Goal: Entertainment & Leisure: Browse casually

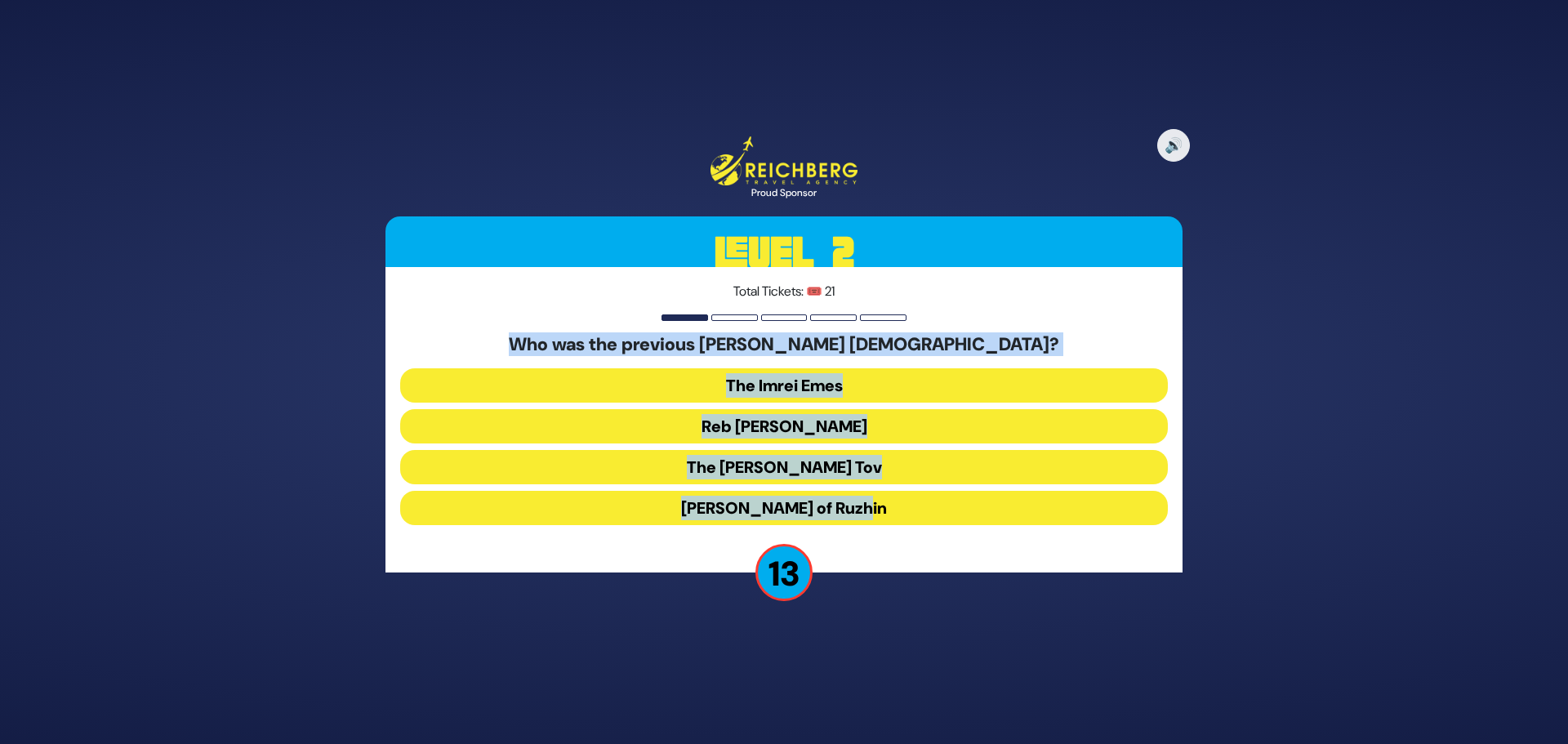
drag, startPoint x: 829, startPoint y: 365, endPoint x: 1107, endPoint y: 512, distance: 314.5
click at [1108, 513] on div "Total Tickets: 🎟️ 21 Who was the previous [PERSON_NAME] [DEMOGRAPHIC_DATA]? The…" at bounding box center [784, 419] width 797 height 305
click at [804, 430] on button "Reb [PERSON_NAME]" at bounding box center [784, 426] width 768 height 35
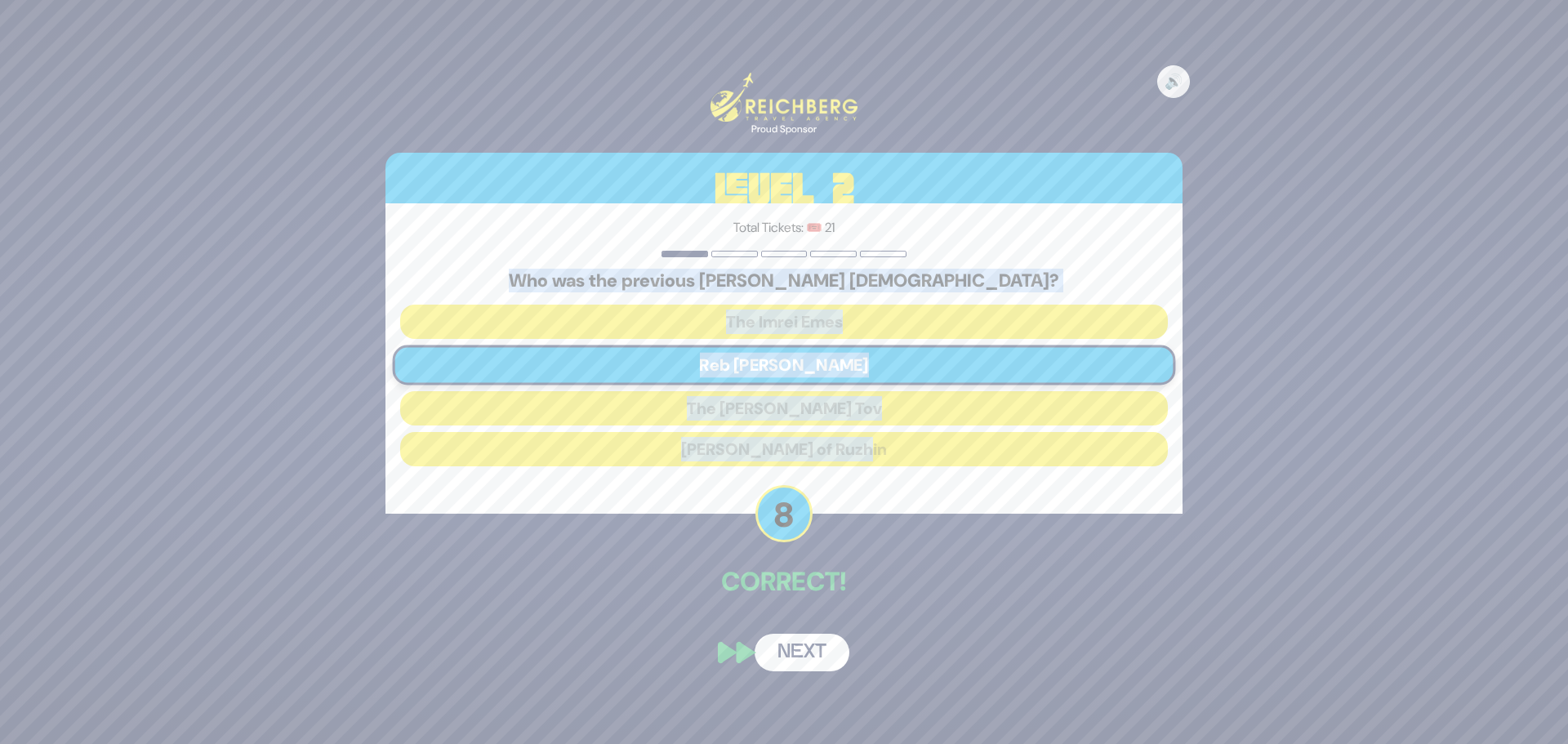
click at [803, 655] on button "Next" at bounding box center [801, 653] width 94 height 37
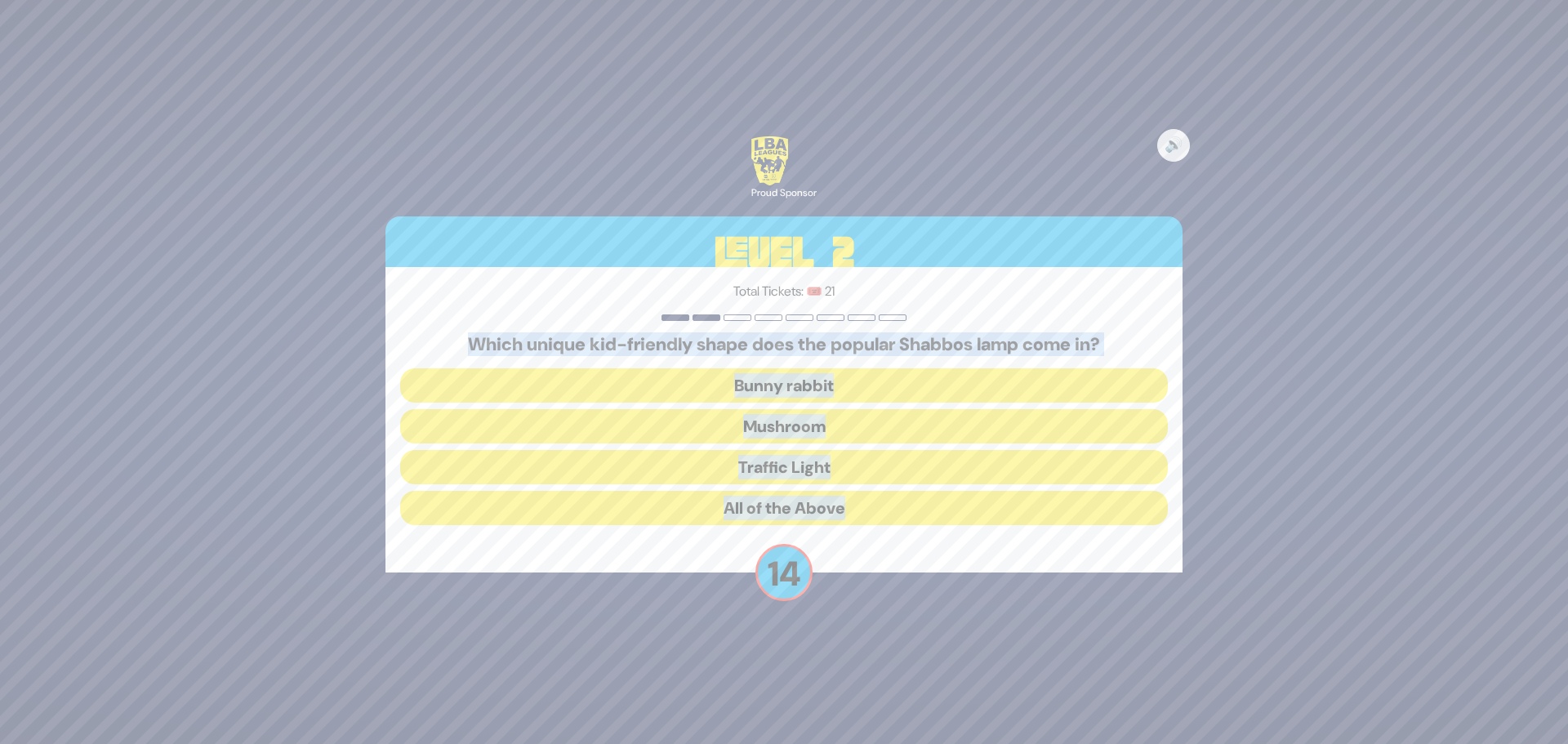
drag, startPoint x: 443, startPoint y: 330, endPoint x: 1027, endPoint y: 597, distance: 642.1
click at [1027, 597] on div "🔊 Proud Sponsor Level 2 Total Tickets: 🎟️ 21 Which unique kid-friendly shape do…" at bounding box center [784, 372] width 836 height 511
copy div "Which unique kid-friendly shape does the popular Shabbos lamp come in? Bunny ra…"
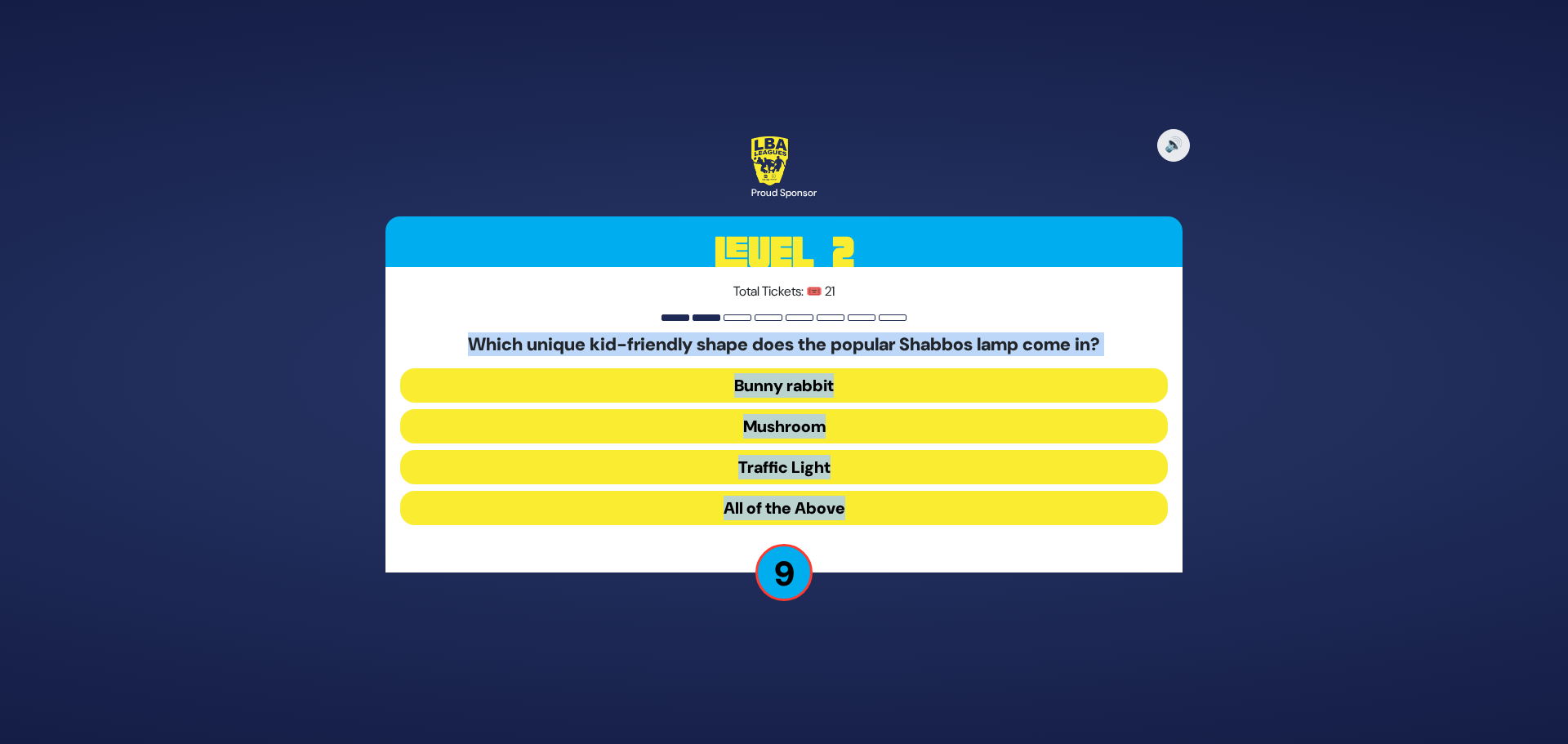
click at [758, 506] on button "All of the Above" at bounding box center [784, 508] width 768 height 35
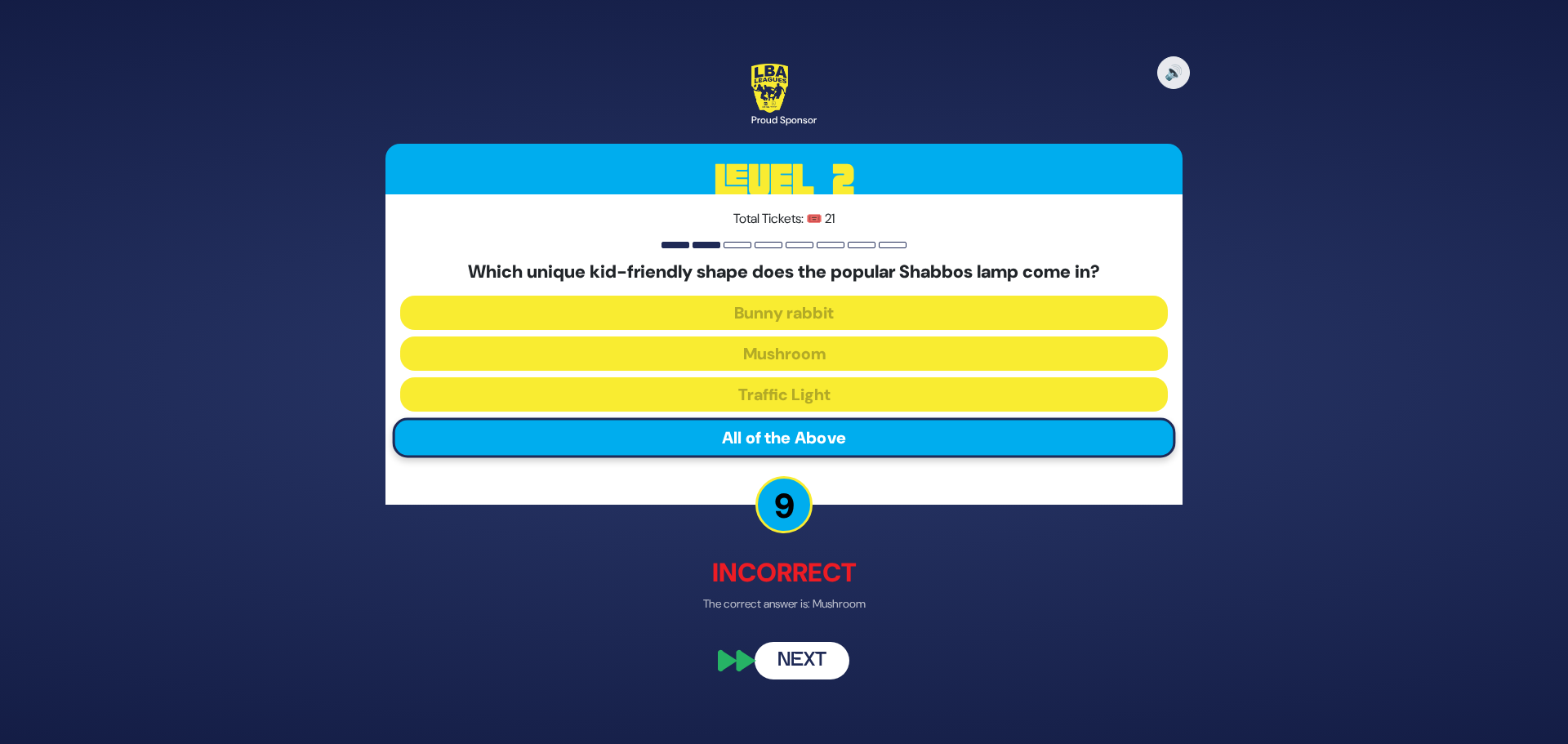
click at [1031, 567] on p "Incorrect" at bounding box center [784, 573] width 797 height 39
click at [825, 666] on button "Next" at bounding box center [801, 661] width 94 height 37
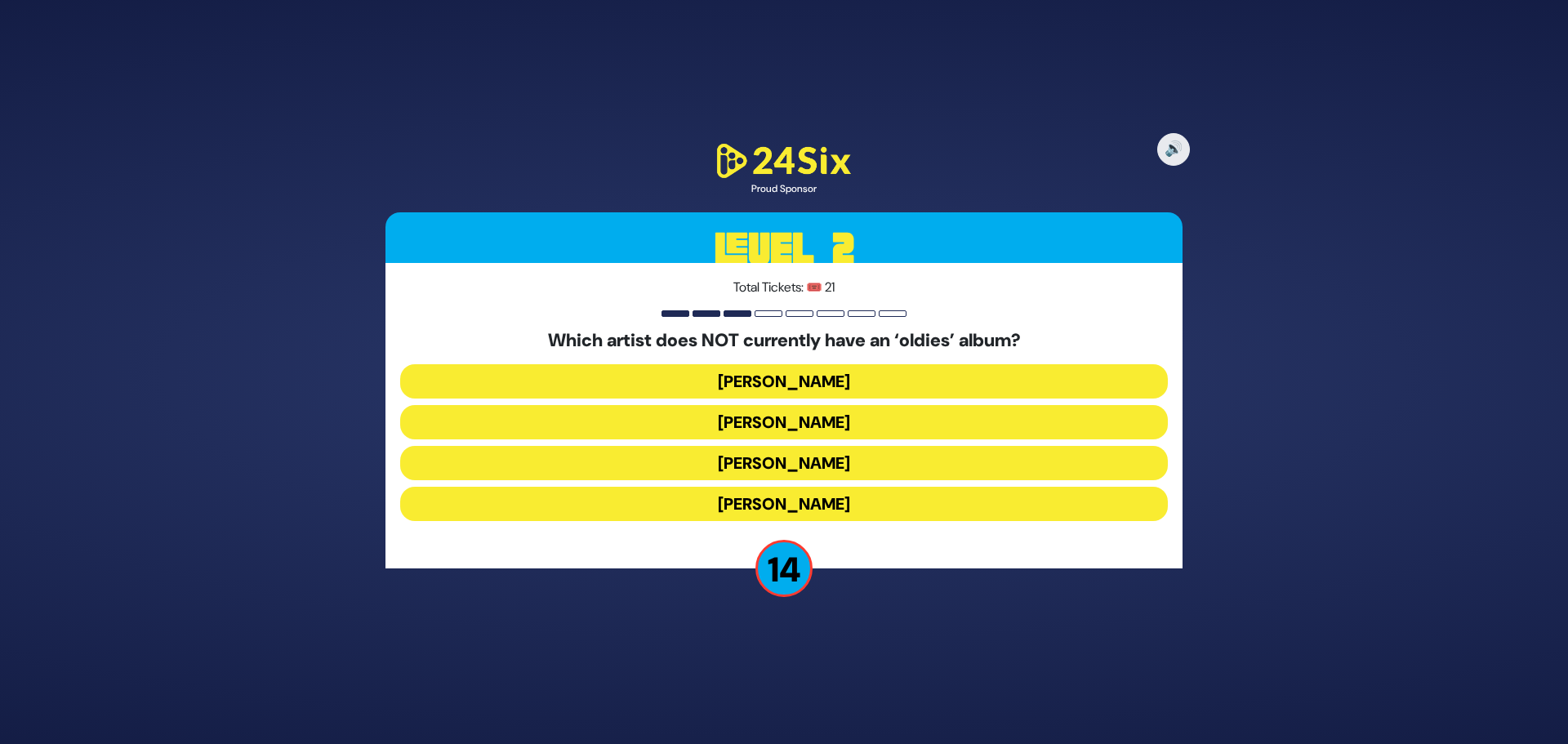
drag, startPoint x: 530, startPoint y: 327, endPoint x: 1026, endPoint y: 494, distance: 523.4
click at [1026, 494] on div "Total Tickets: 🎟️ 21 Which artist does NOT currently have an ‘oldies’ album? [P…" at bounding box center [784, 415] width 797 height 305
copy div "Which artist does NOT currently have an ‘oldies’ album? [PERSON_NAME] [PERSON_N…"
click at [751, 419] on button "[PERSON_NAME]" at bounding box center [784, 422] width 768 height 35
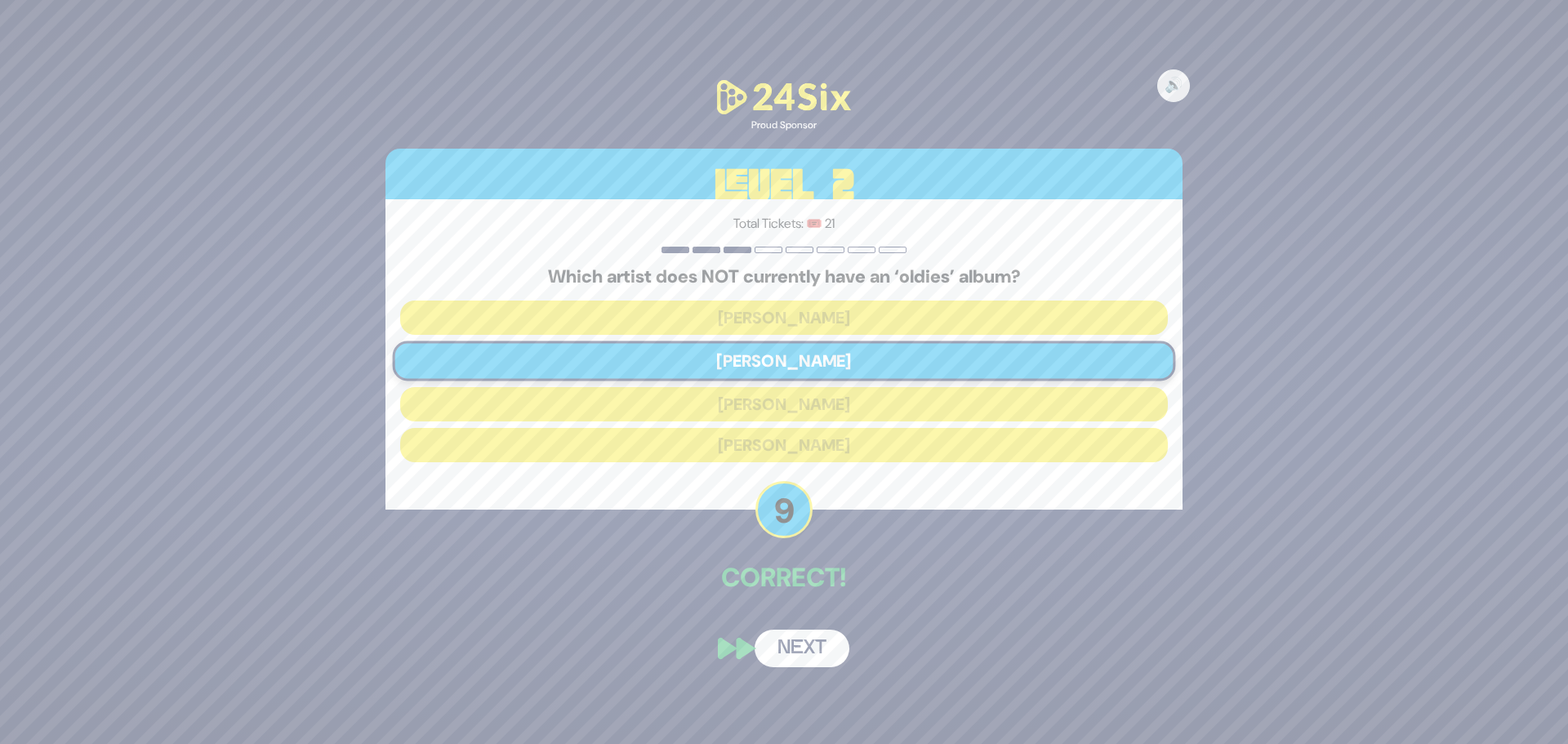
drag, startPoint x: 806, startPoint y: 660, endPoint x: 784, endPoint y: 603, distance: 61.1
click at [806, 659] on button "Next" at bounding box center [801, 648] width 94 height 37
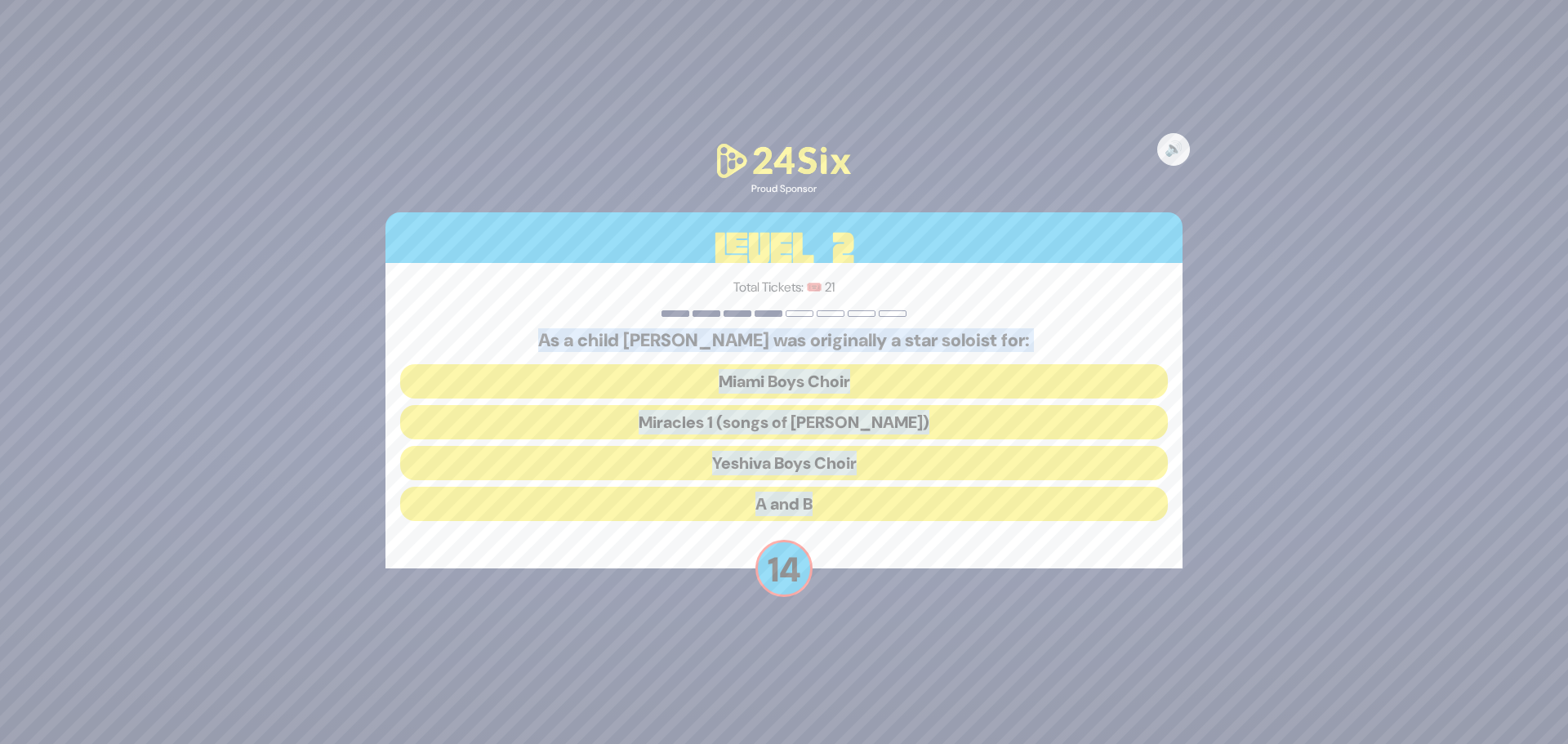
drag, startPoint x: 534, startPoint y: 335, endPoint x: 954, endPoint y: 518, distance: 458.1
click at [954, 518] on div "As a child [PERSON_NAME] was originally a star soloist for: Miami Boys Choir M…" at bounding box center [784, 428] width 768 height 198
copy div "As a child [PERSON_NAME] was originally a star soloist for: Miami Boys Choir M…"
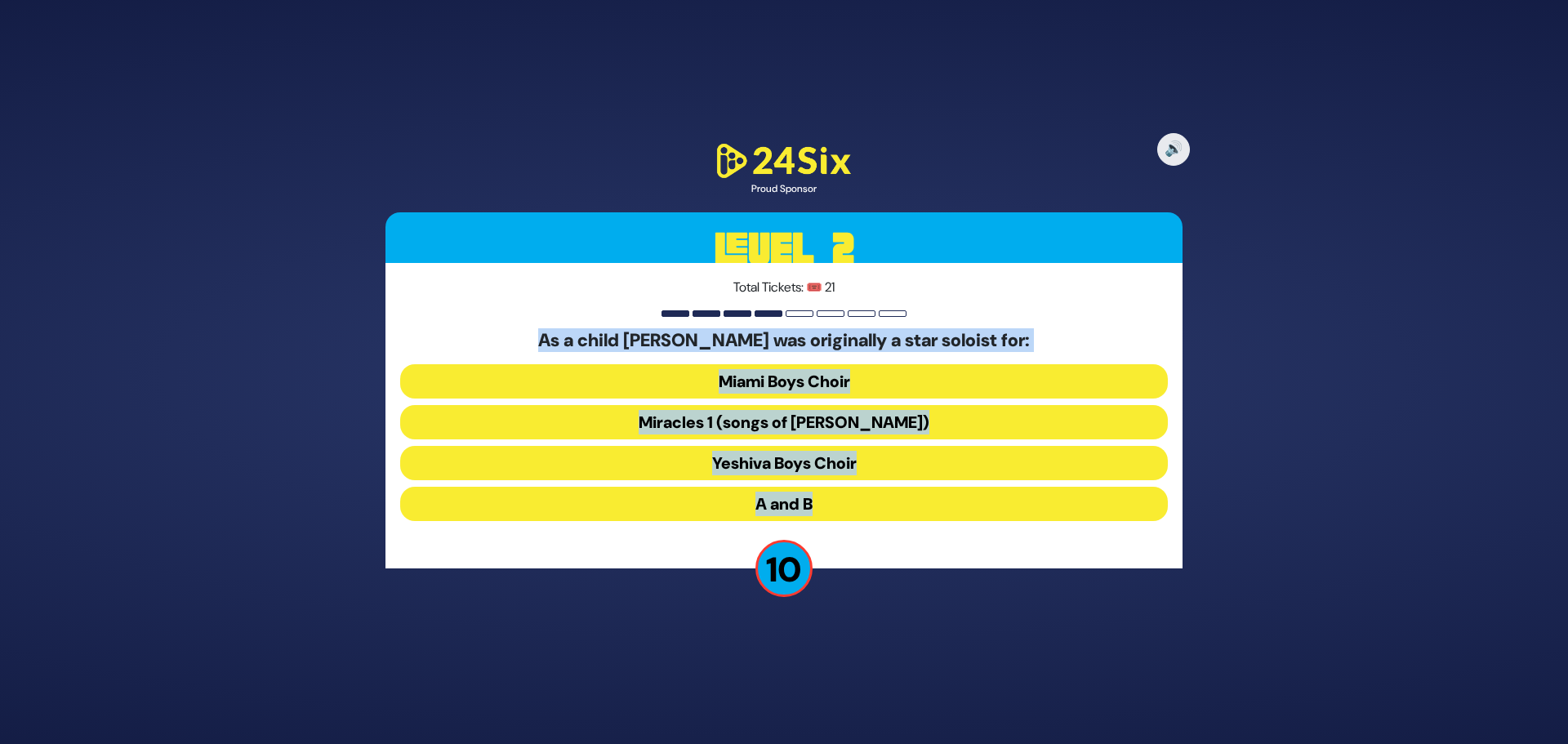
click at [794, 502] on button "A and B" at bounding box center [784, 503] width 768 height 35
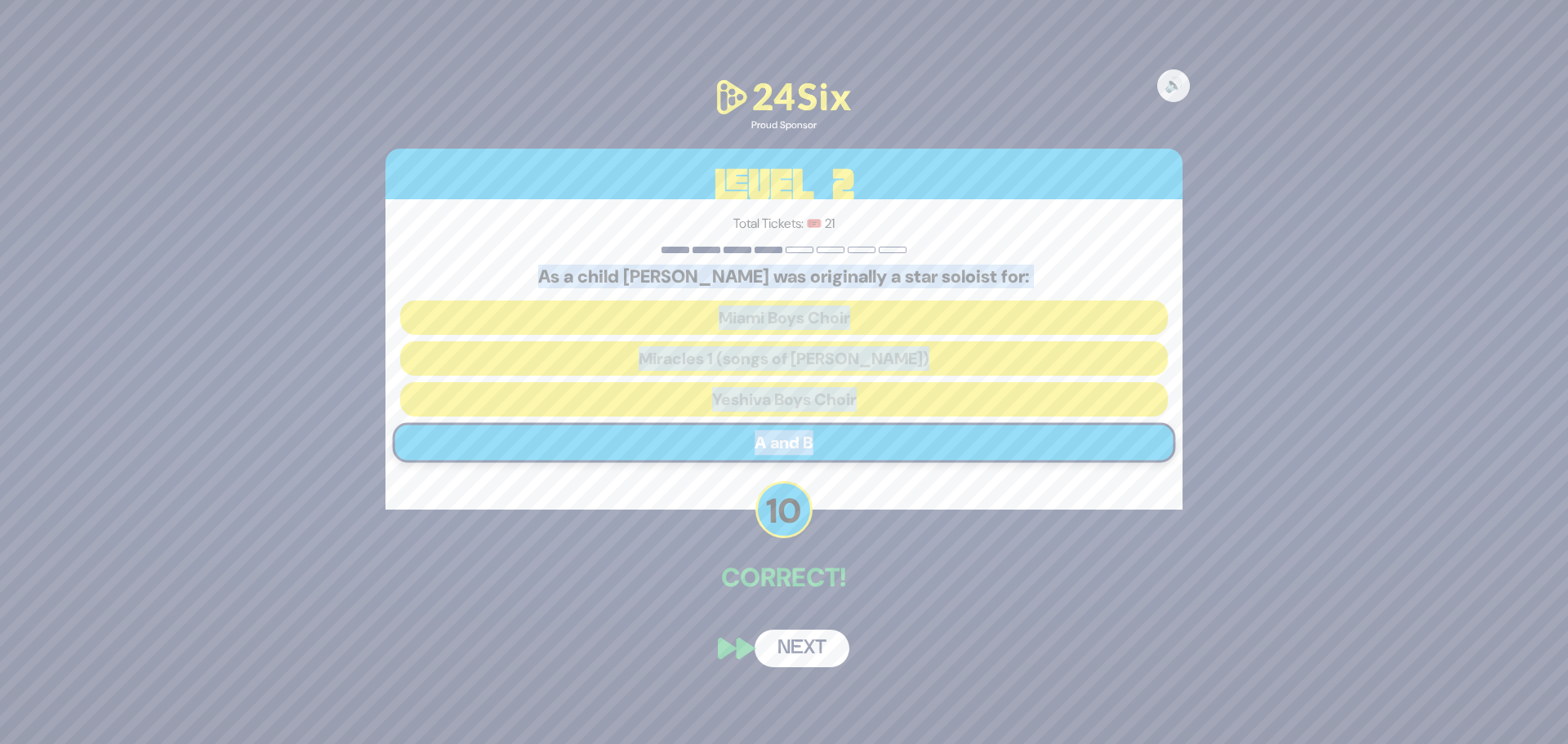
click at [800, 644] on button "Next" at bounding box center [801, 648] width 94 height 37
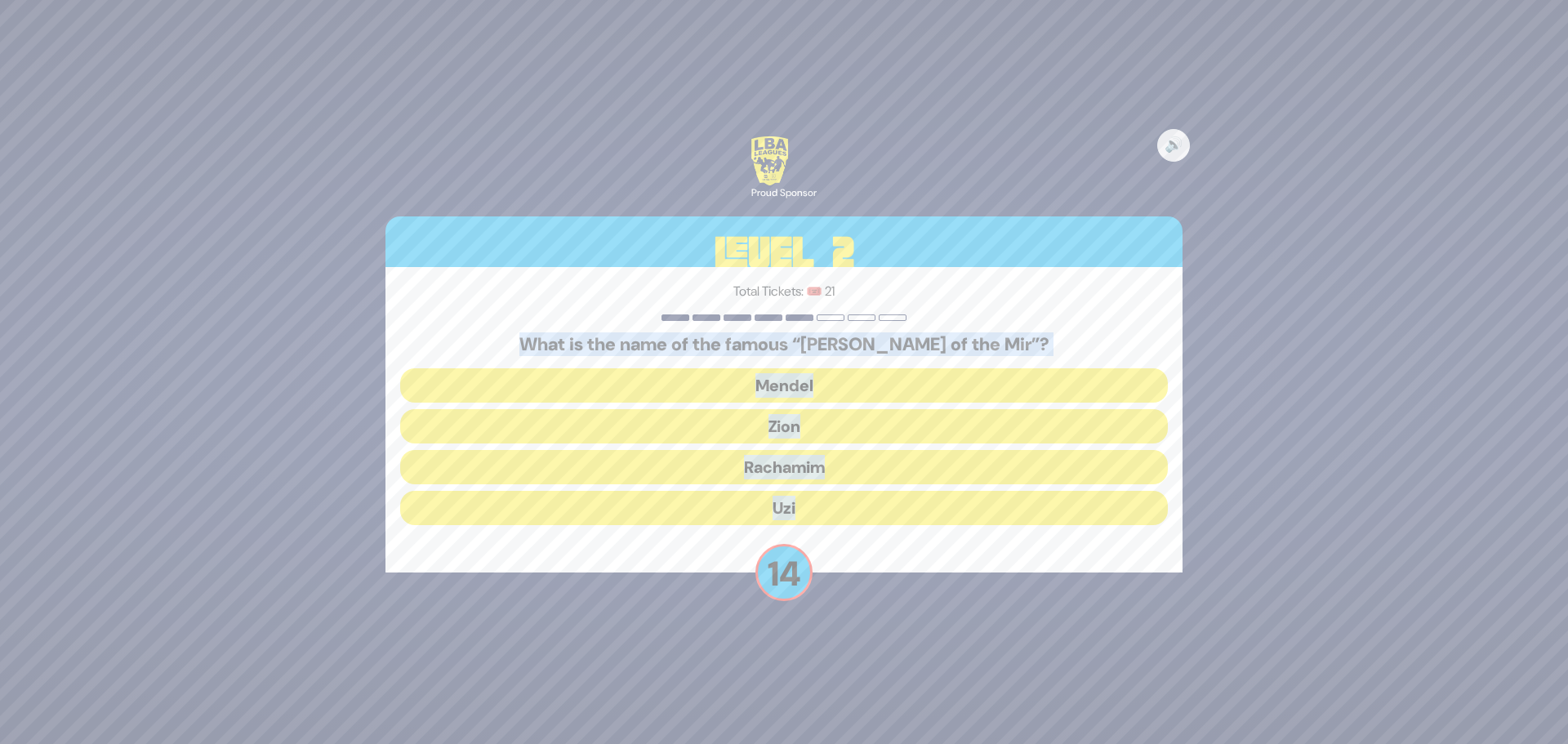
drag, startPoint x: 704, startPoint y: 358, endPoint x: 972, endPoint y: 531, distance: 319.0
click at [968, 540] on div "Total Tickets: 🎟️ 21 What is the name of the famous “[PERSON_NAME] of the Mir”?…" at bounding box center [784, 419] width 797 height 305
copy div "What is the name of the famous “[PERSON_NAME] of the Mir”? [PERSON_NAME] Racham…"
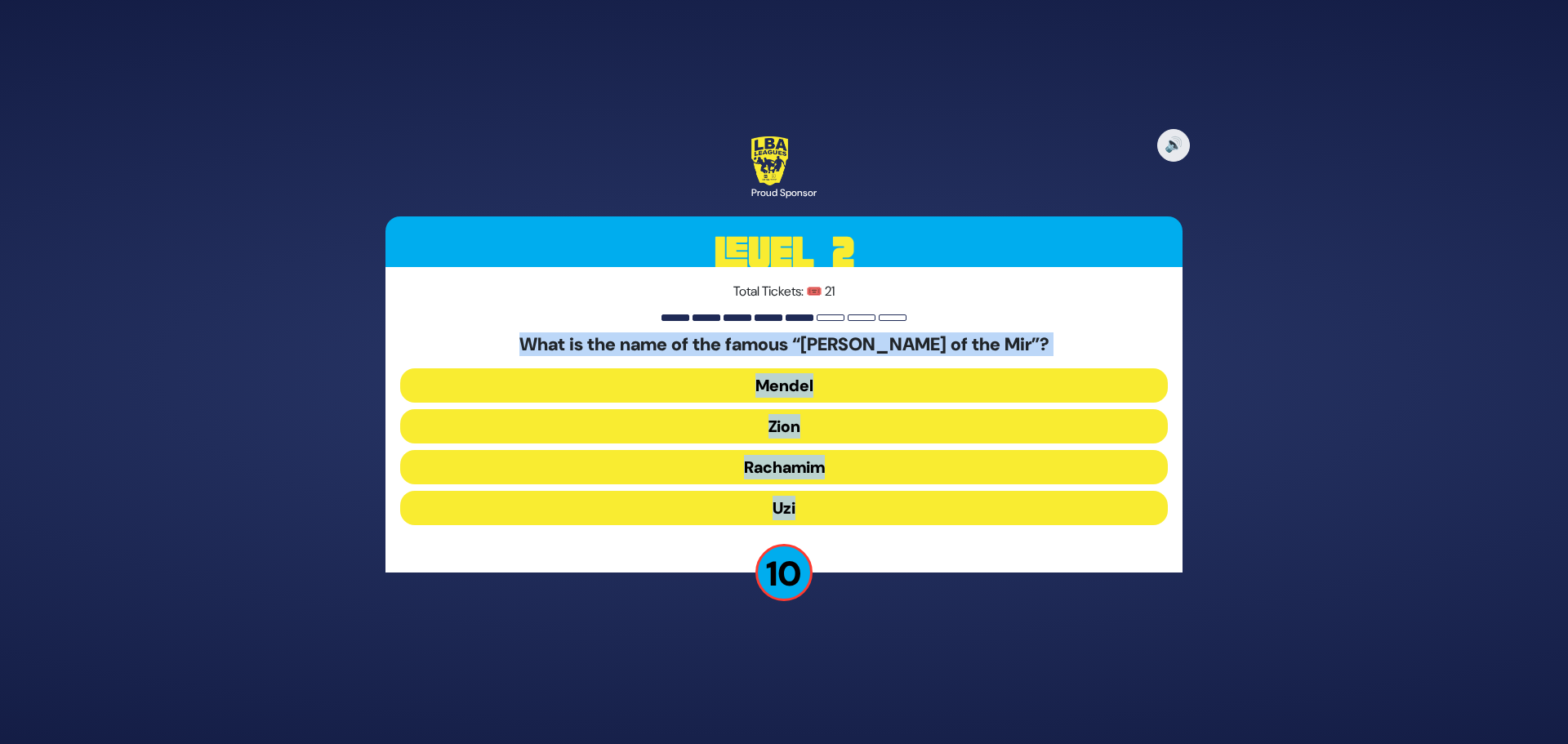
click at [772, 396] on button "Mendel" at bounding box center [784, 385] width 768 height 35
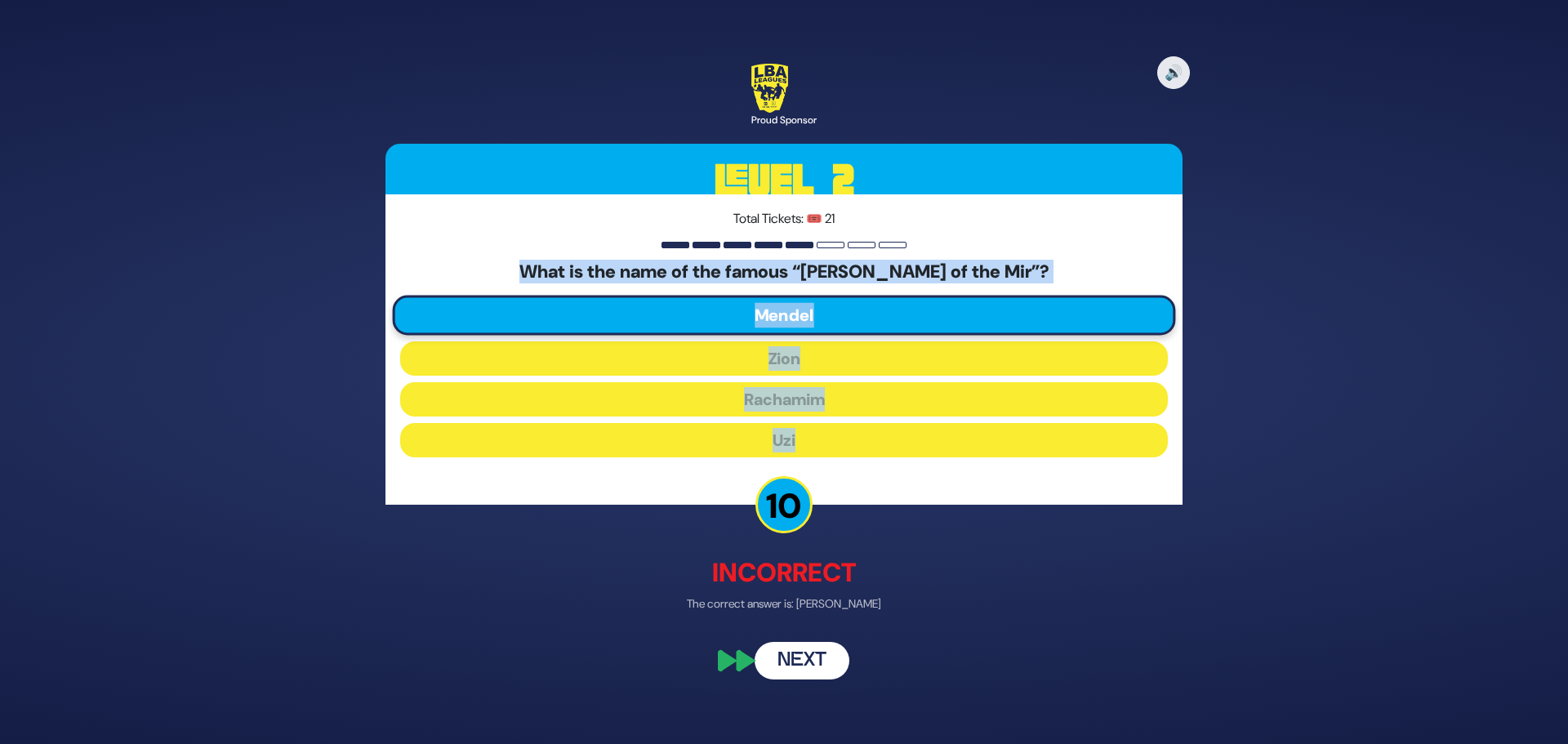
click at [810, 650] on button "Next" at bounding box center [801, 661] width 94 height 37
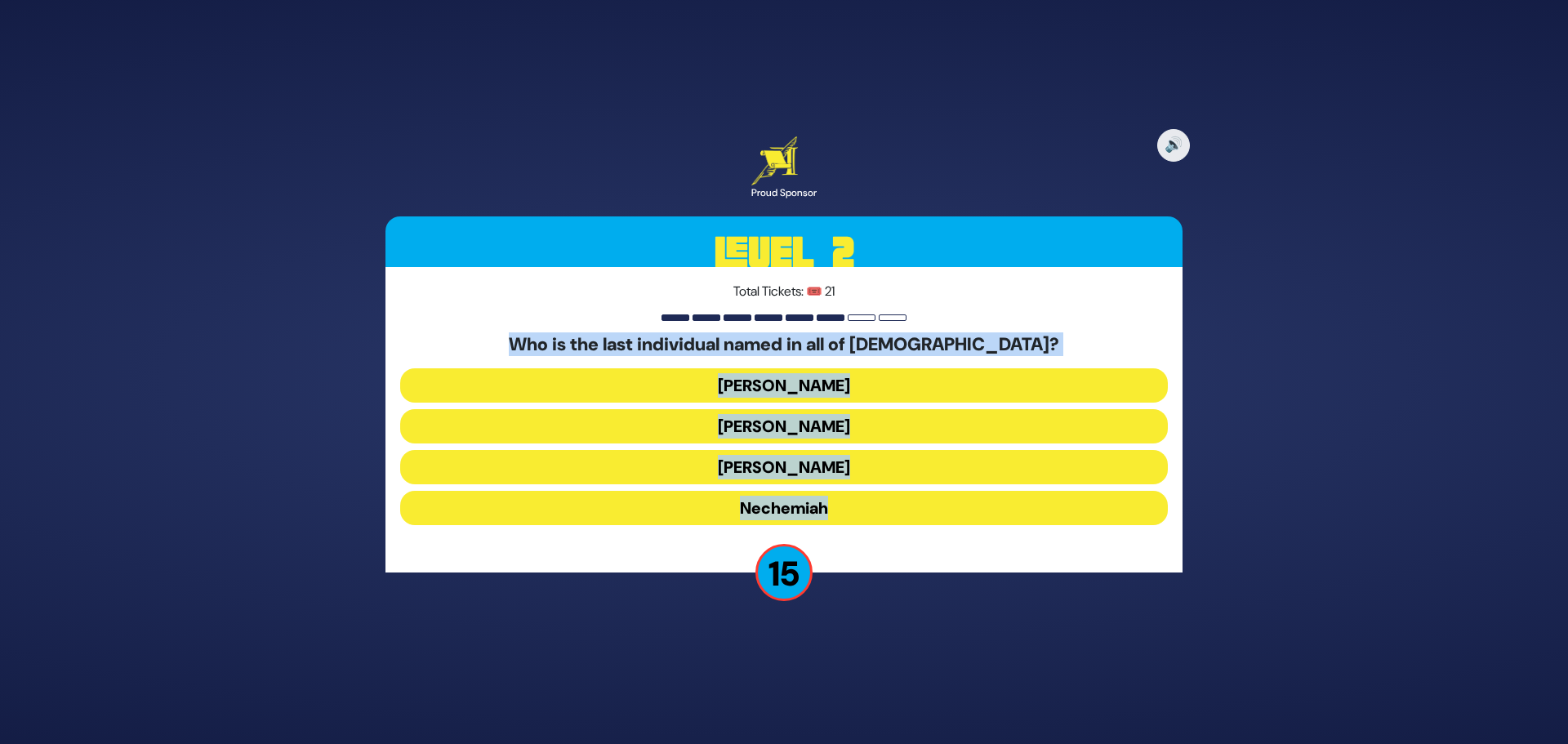
drag, startPoint x: 643, startPoint y: 337, endPoint x: 1053, endPoint y: 528, distance: 452.3
click at [1052, 531] on div "Total Tickets: 🎟️ 21 Who is the last individual named in all of [DEMOGRAPHIC_DA…" at bounding box center [784, 419] width 797 height 305
copy div "Who is the last individual named in all of [DEMOGRAPHIC_DATA]? [PERSON_NAME] [P…"
click at [790, 500] on button "Nechemiah" at bounding box center [784, 508] width 768 height 35
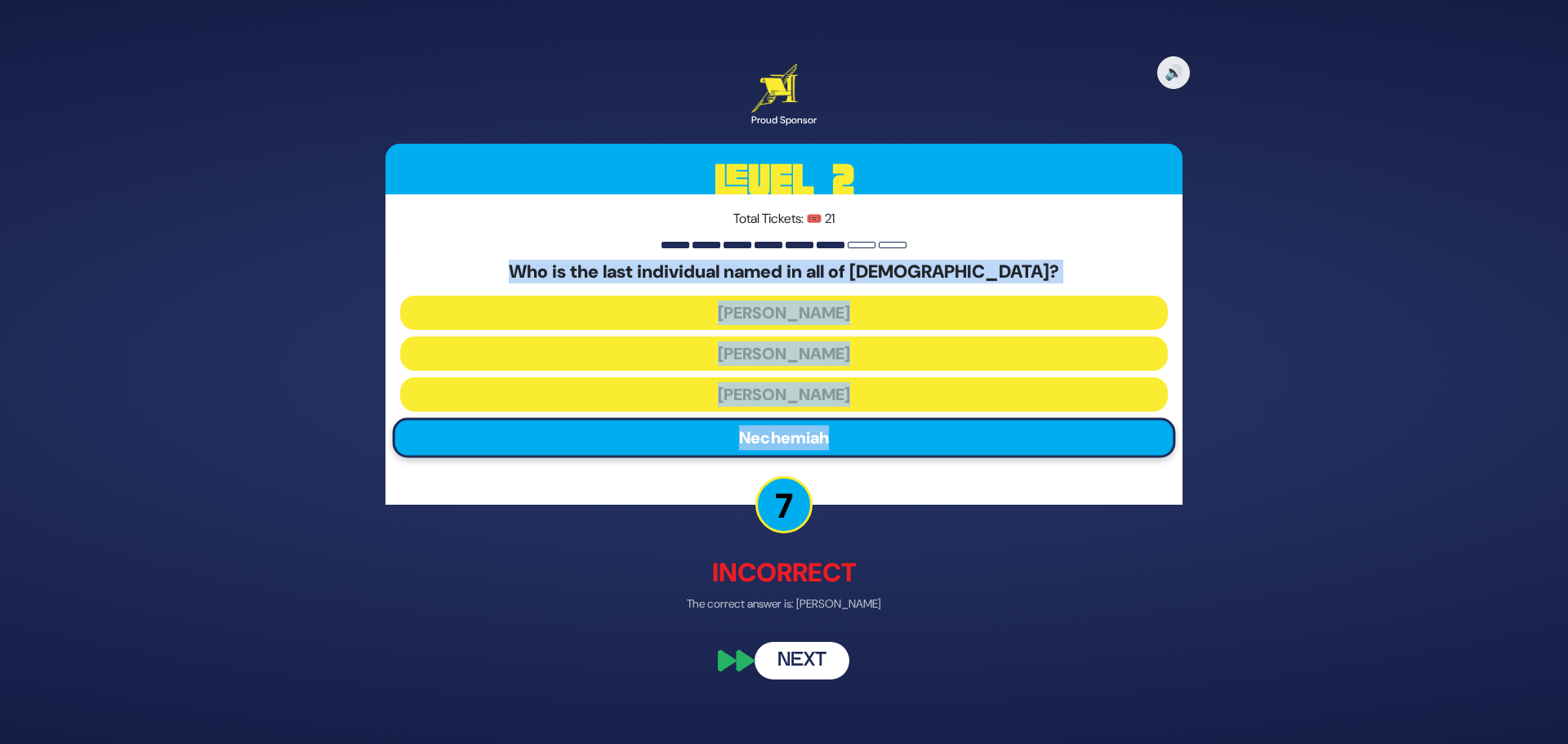
click at [818, 651] on button "Next" at bounding box center [801, 661] width 94 height 37
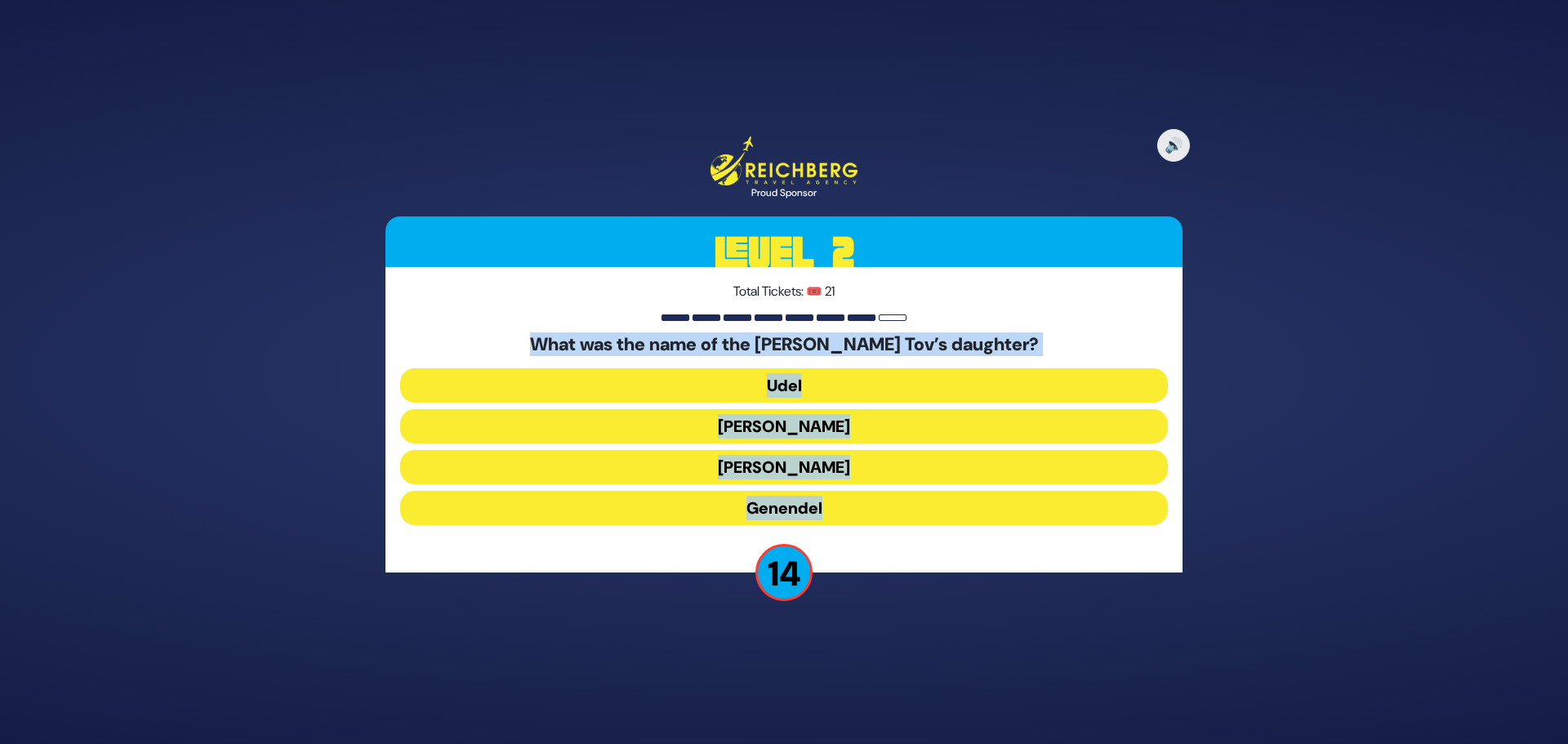
drag, startPoint x: 507, startPoint y: 325, endPoint x: 954, endPoint y: 507, distance: 482.6
click at [954, 507] on div "Total Tickets: 🎟️ 21 What was the name of the [PERSON_NAME]’s daughter? [PERSON…" at bounding box center [784, 419] width 797 height 305
copy div "What was the name of the [PERSON_NAME] Tov’s daughter? [PERSON_NAME] [PERSON_NA…"
click at [789, 380] on button "Udel" at bounding box center [784, 385] width 768 height 35
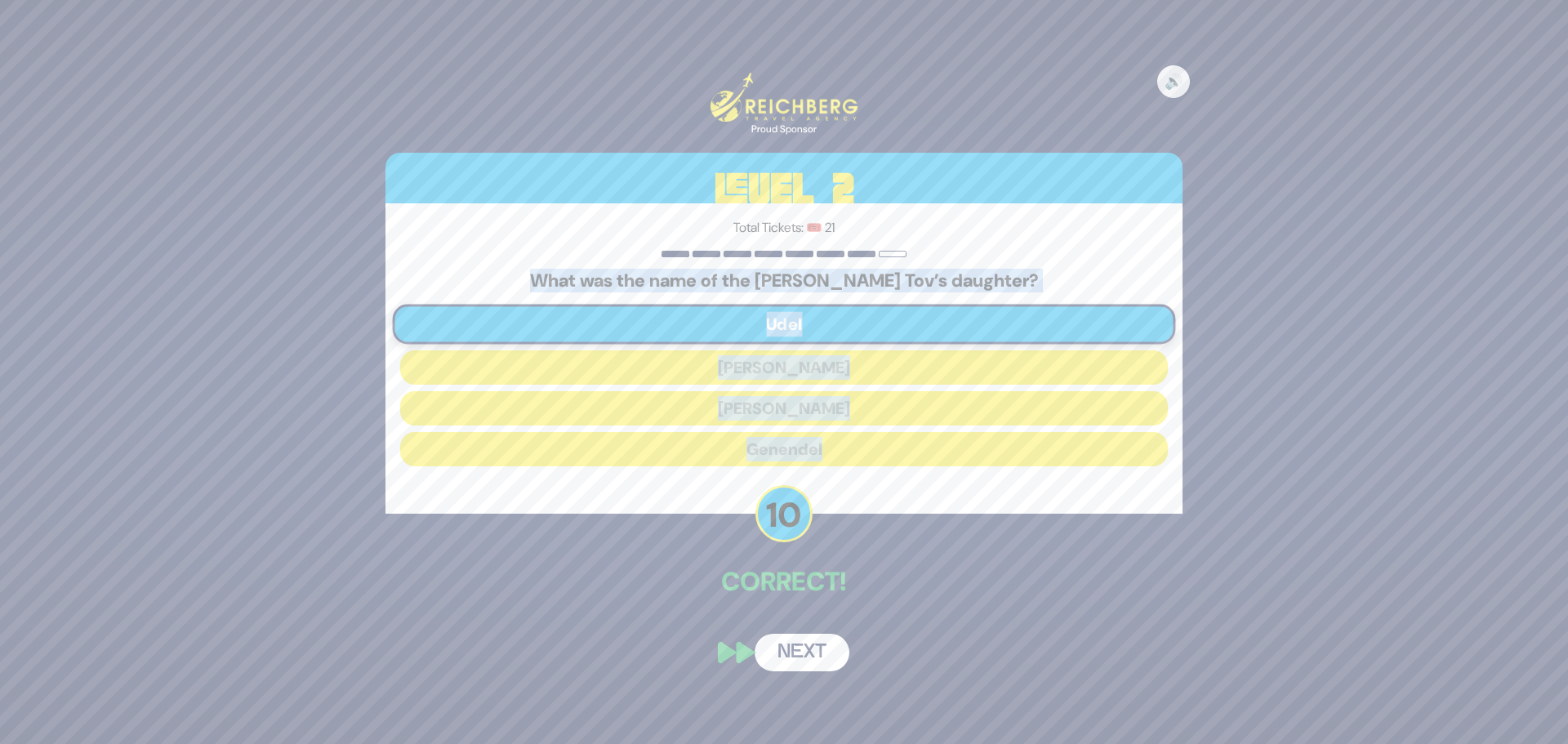
click at [806, 660] on button "Next" at bounding box center [801, 653] width 94 height 37
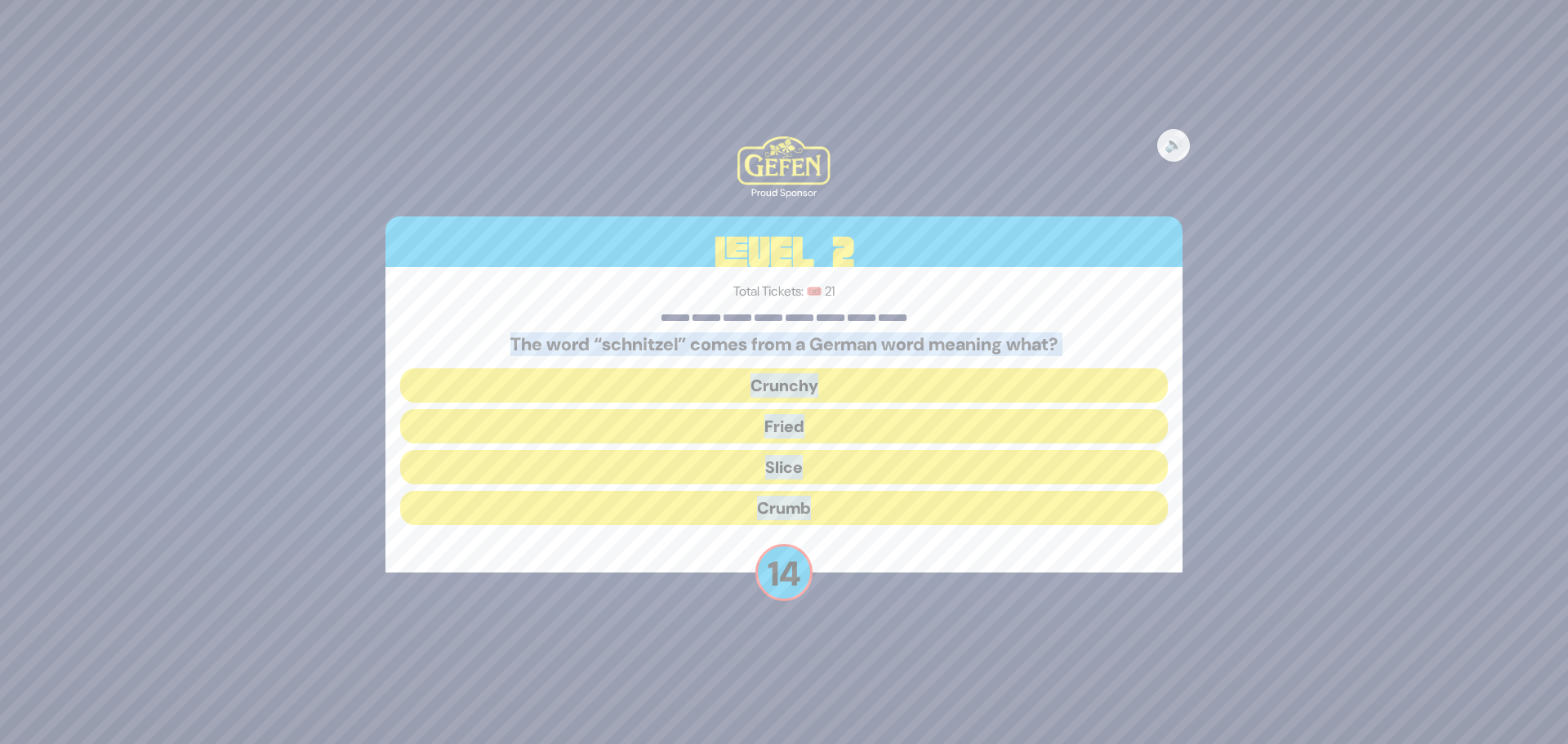
drag, startPoint x: 472, startPoint y: 330, endPoint x: 939, endPoint y: 526, distance: 506.5
click at [939, 526] on div "Total Tickets: 🎟️ 21 The word “schnitzel” comes from a German word meaning what…" at bounding box center [784, 419] width 797 height 305
copy div "The word “schnitzel” comes from a German word meaning what? Crunchy Fried Slice…"
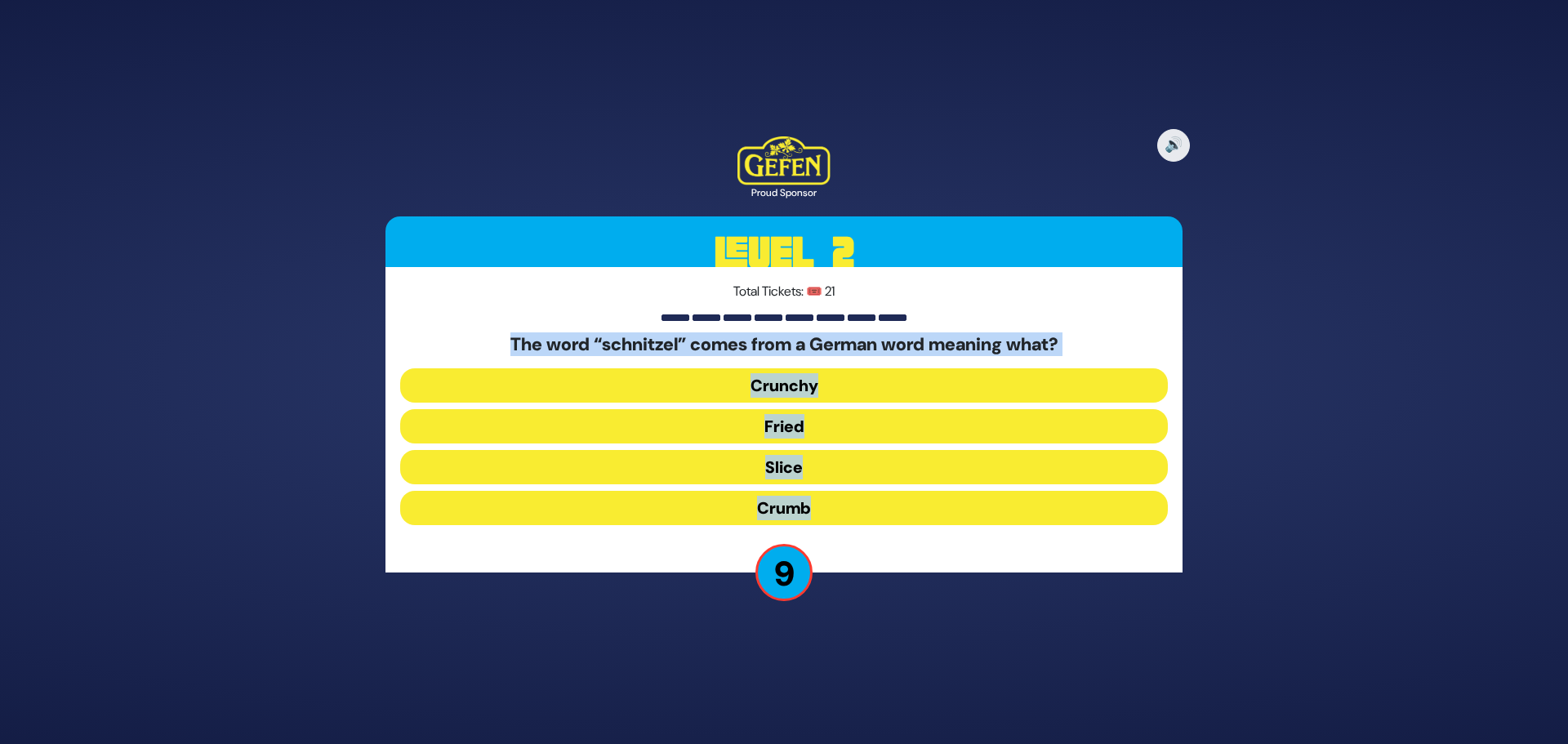
click at [766, 464] on button "Slice" at bounding box center [784, 467] width 768 height 35
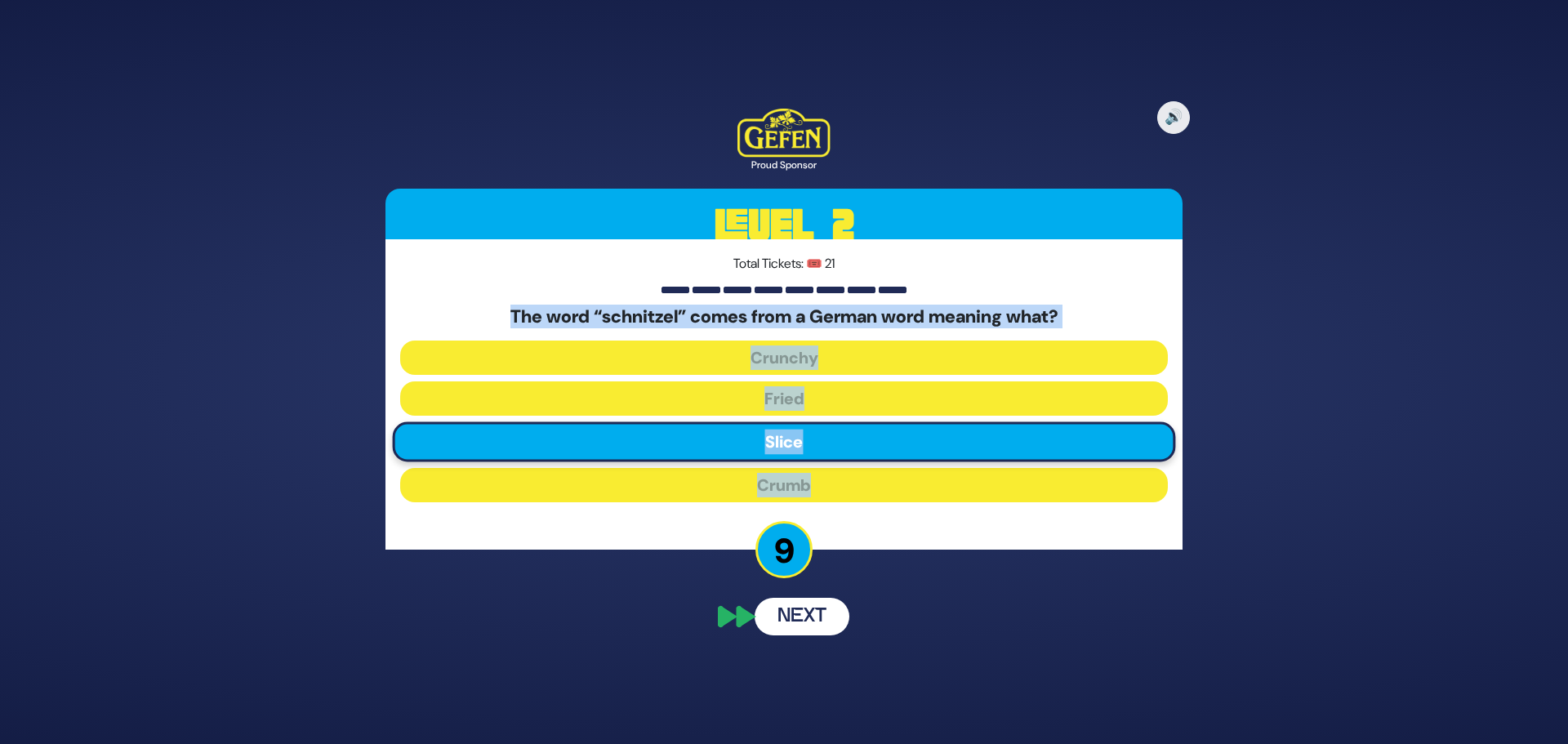
click at [813, 620] on button "Next" at bounding box center [801, 616] width 94 height 37
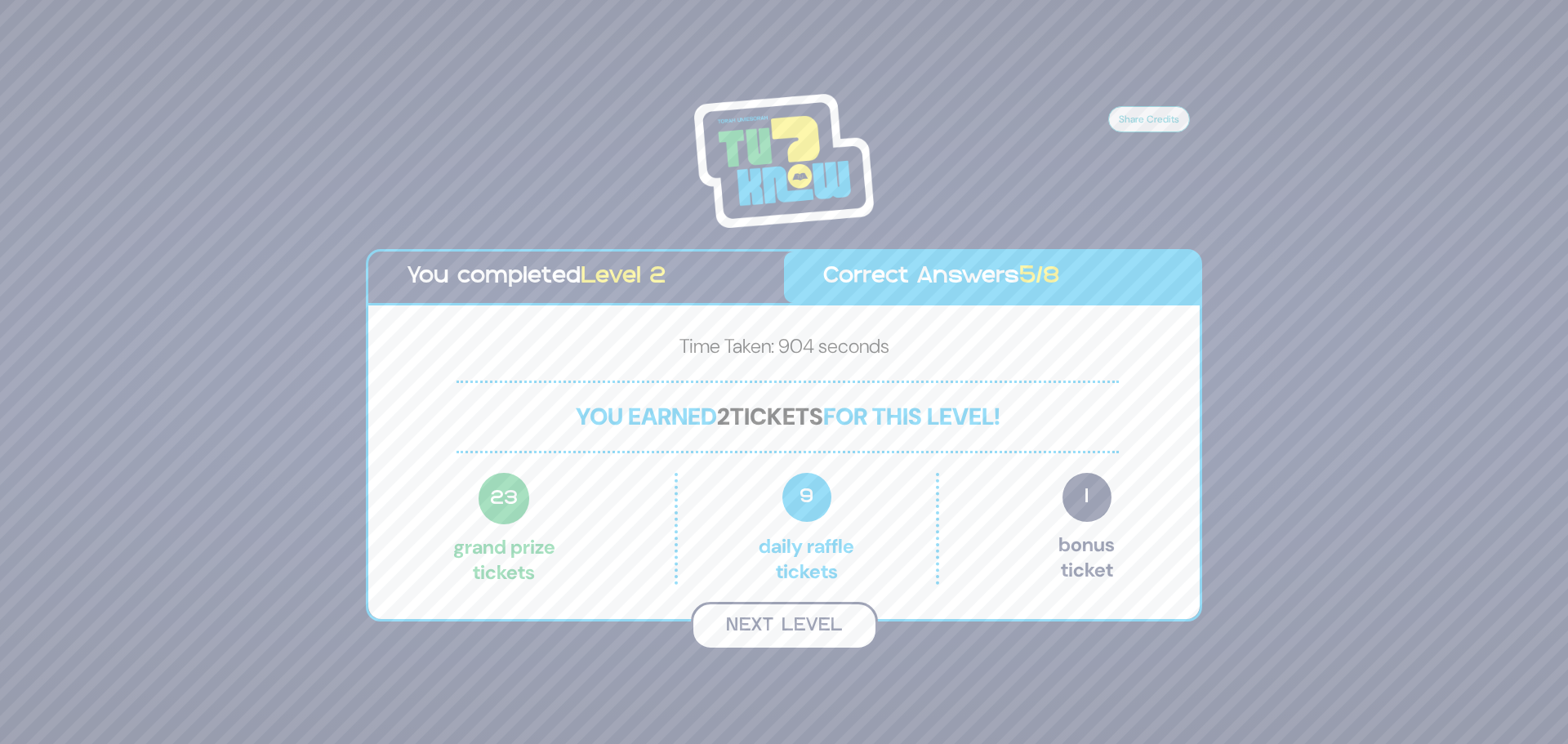
click at [823, 618] on button "Next Level" at bounding box center [784, 625] width 187 height 49
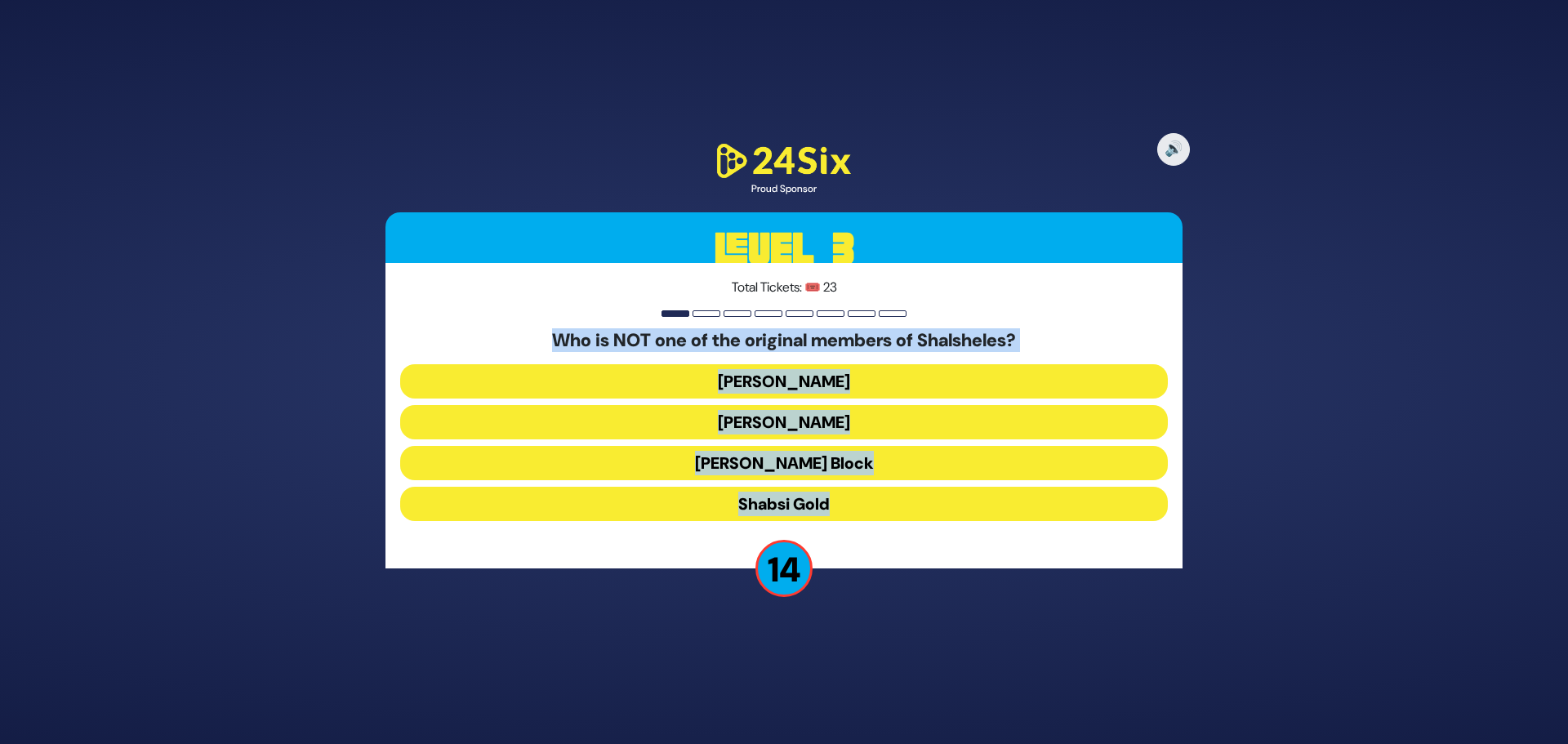
drag, startPoint x: 538, startPoint y: 328, endPoint x: 942, endPoint y: 524, distance: 449.0
click at [931, 532] on div "Total Tickets: 🎟️ 23 Who is NOT one of the original members of Shalsheles? [PER…" at bounding box center [784, 415] width 797 height 305
copy div "Who is NOT one of the original members of Shalsheles? [PERSON_NAME] [PERSON_NAM…"
drag, startPoint x: 788, startPoint y: 498, endPoint x: 791, endPoint y: 515, distance: 17.3
click at [787, 498] on button "Shabsi Gold" at bounding box center [784, 503] width 768 height 35
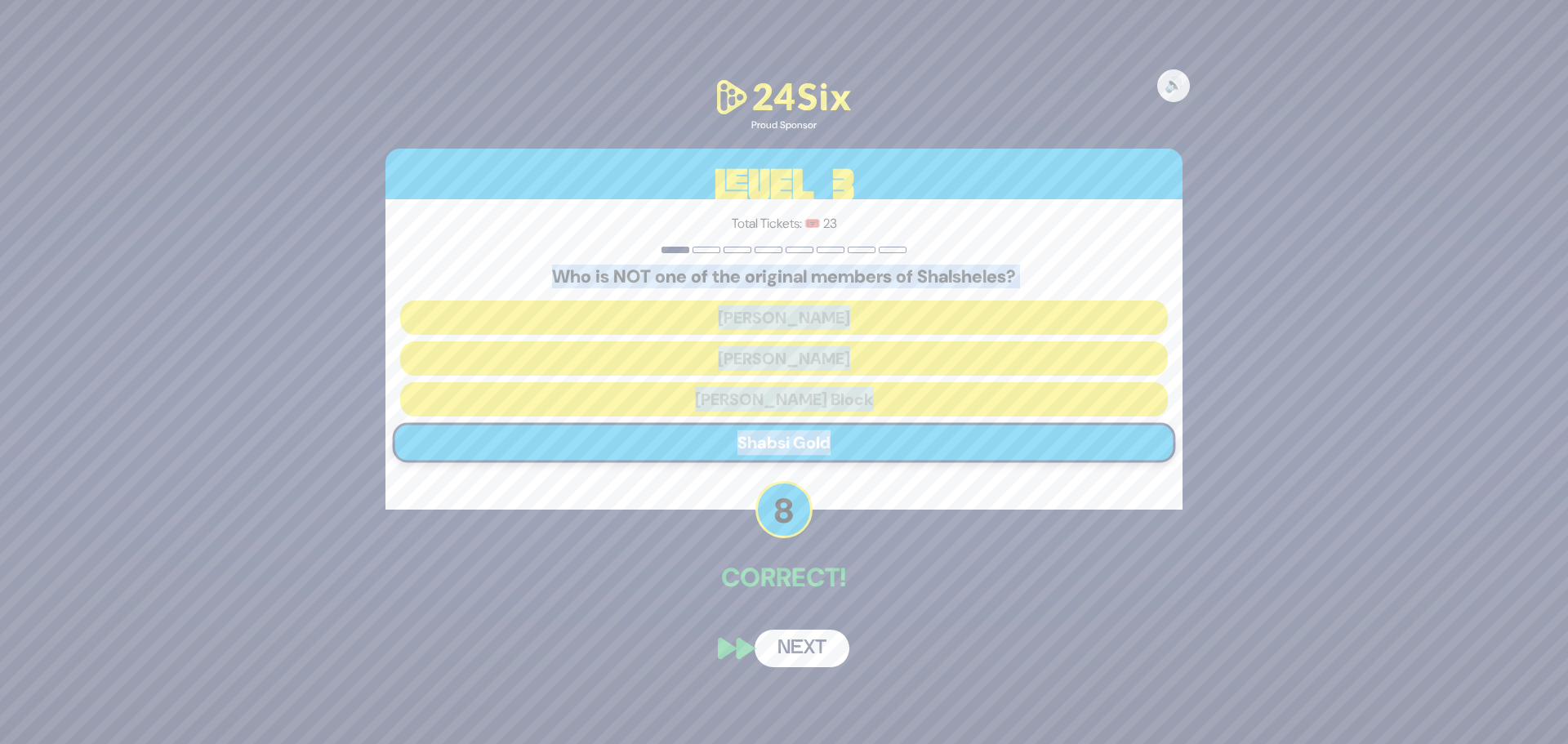
click at [791, 635] on button "Next" at bounding box center [801, 648] width 94 height 37
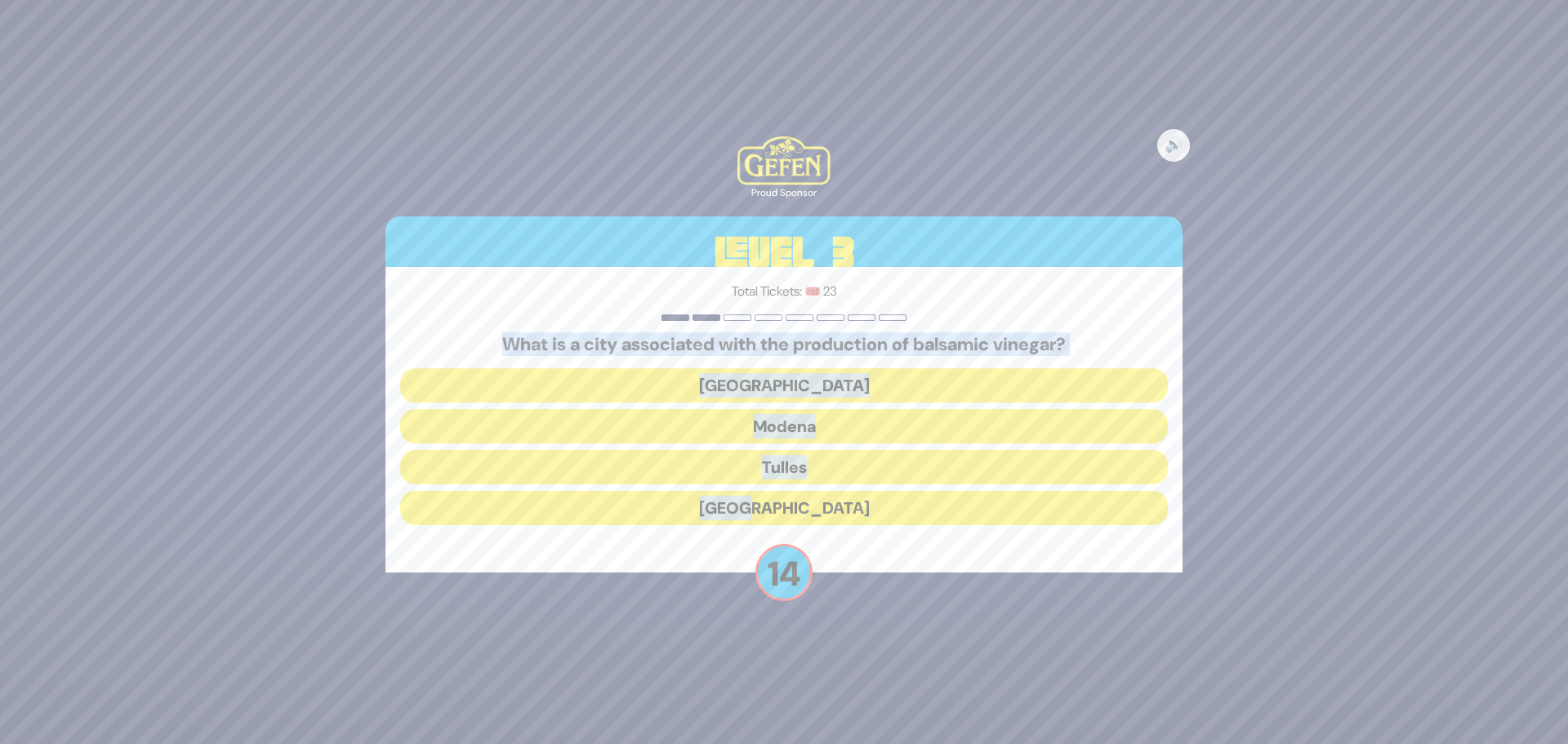
drag, startPoint x: 629, startPoint y: 335, endPoint x: 832, endPoint y: 509, distance: 267.4
click at [832, 509] on div "What is a city associated with the production of balsamic vinegar? Milan [GEOGR…" at bounding box center [784, 433] width 768 height 198
copy div "What is a city associated with the production of balsamic vinegar? Milan [GEOGR…"
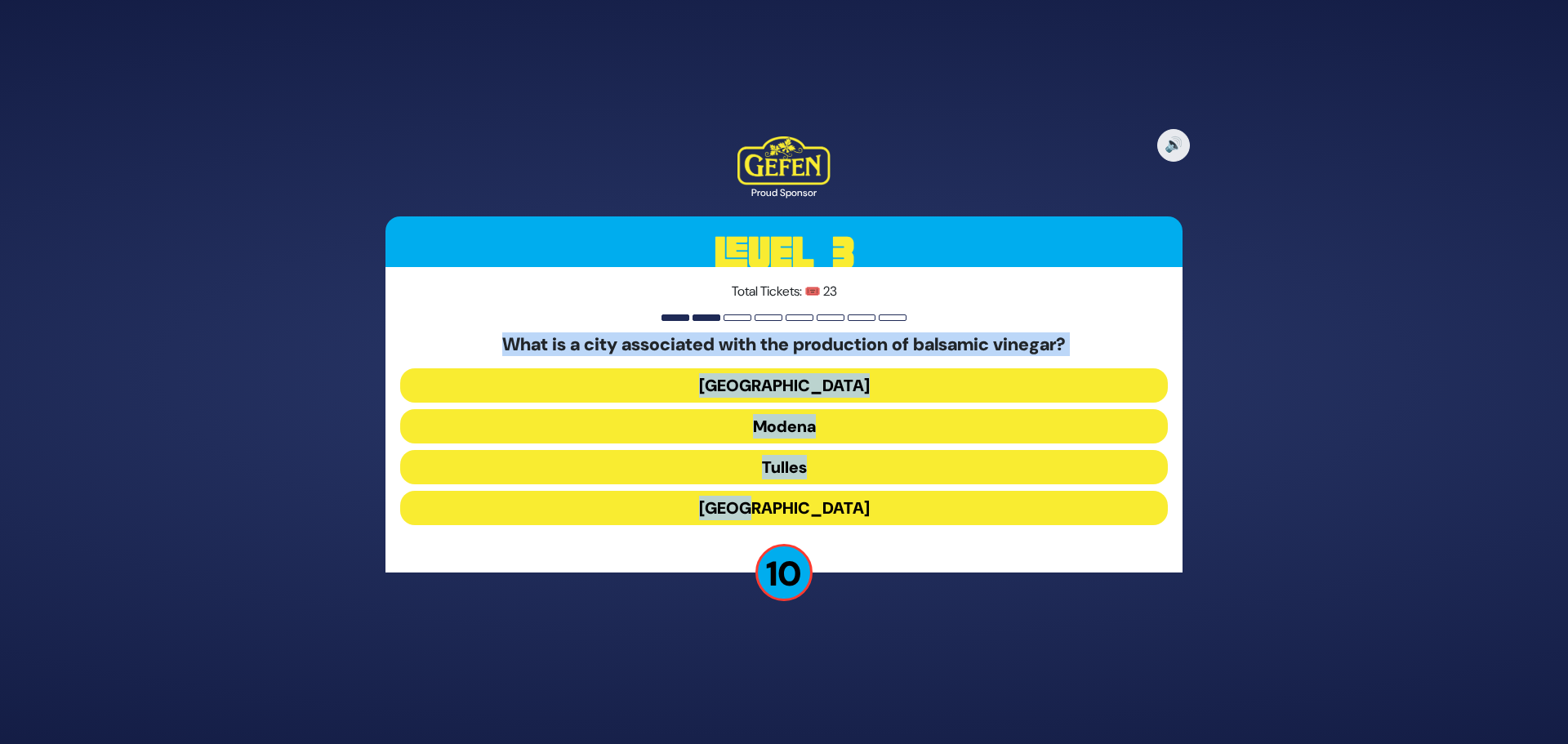
click at [794, 430] on button "Modena" at bounding box center [784, 426] width 768 height 35
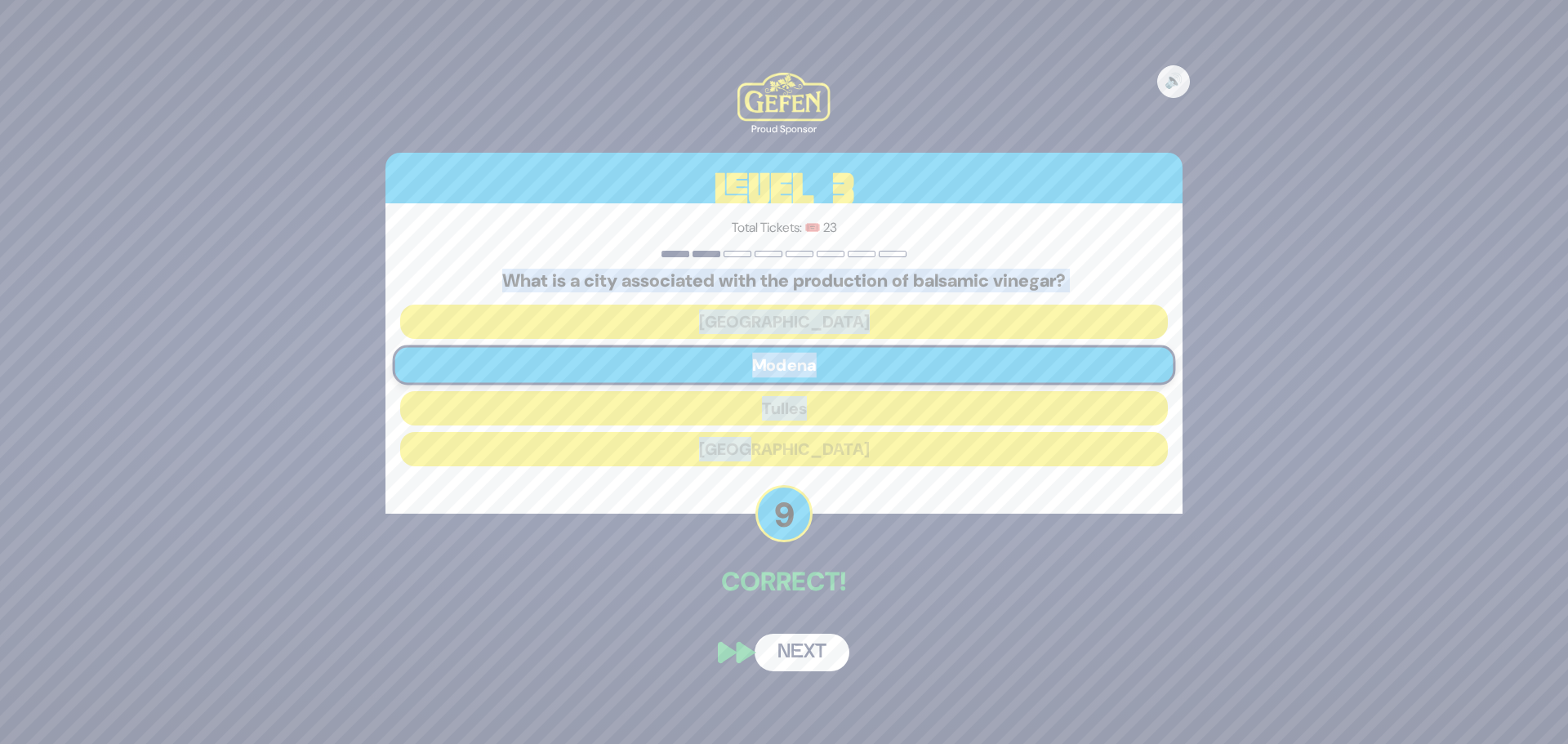
click at [786, 653] on button "Next" at bounding box center [801, 653] width 94 height 37
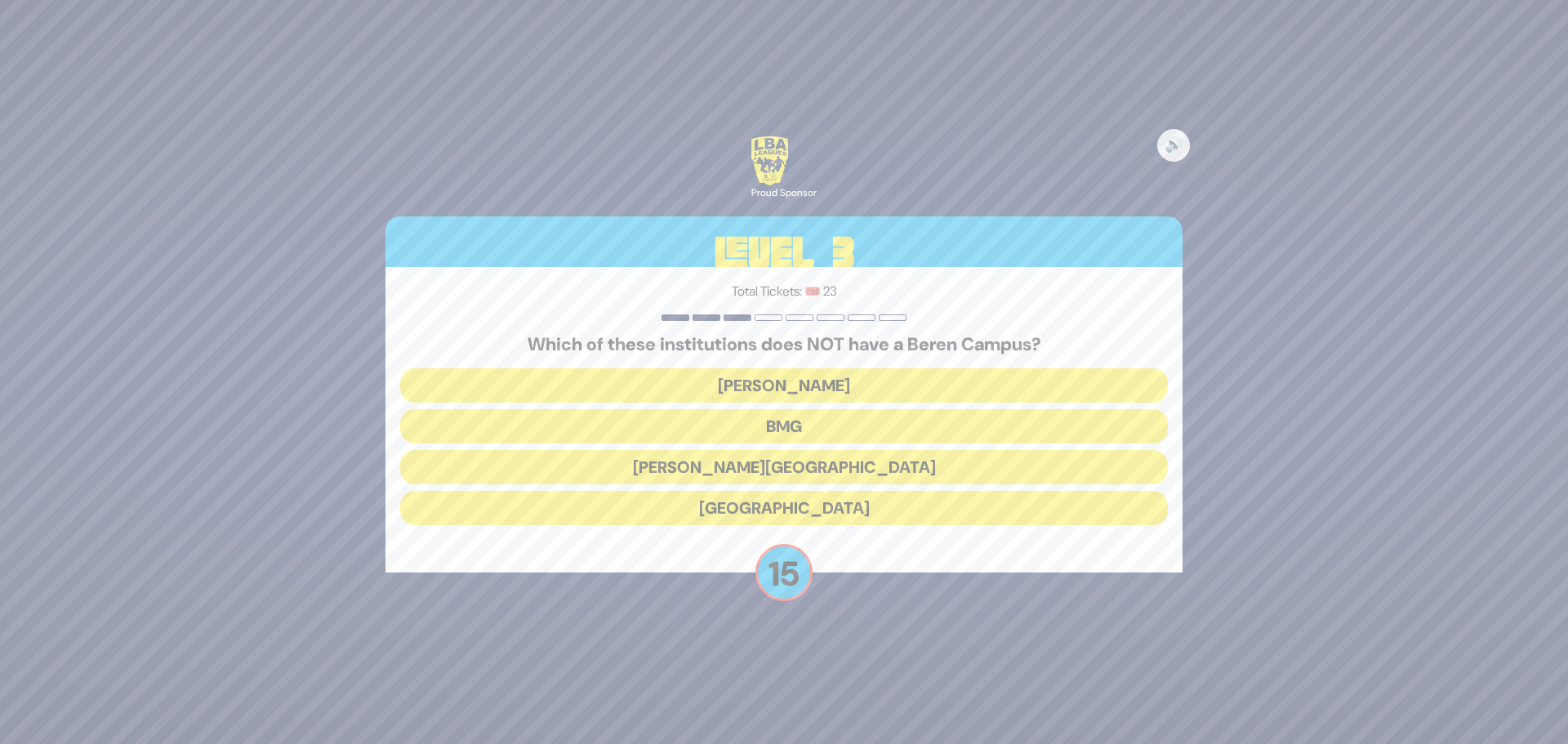
drag, startPoint x: 667, startPoint y: 369, endPoint x: 965, endPoint y: 551, distance: 349.2
click at [965, 551] on div "Total Tickets: 🎟️ 23 Which of these institutions does NOT have a [GEOGRAPHIC_DA…" at bounding box center [784, 419] width 797 height 305
copy div "Which of these institutions does NOT have a Beren Campus? Telshe Cleveland BMG …"
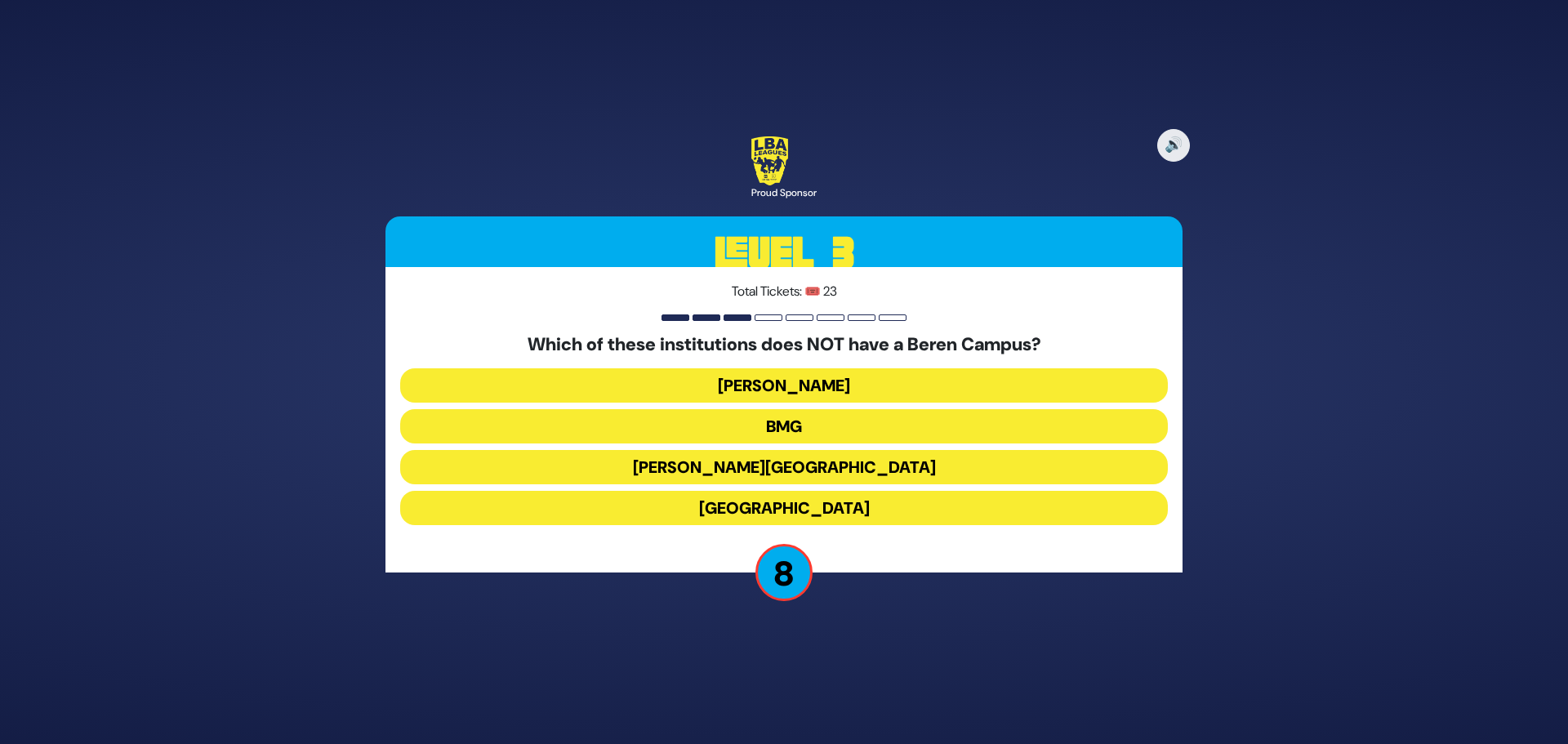
click at [770, 422] on button "BMG" at bounding box center [784, 426] width 768 height 35
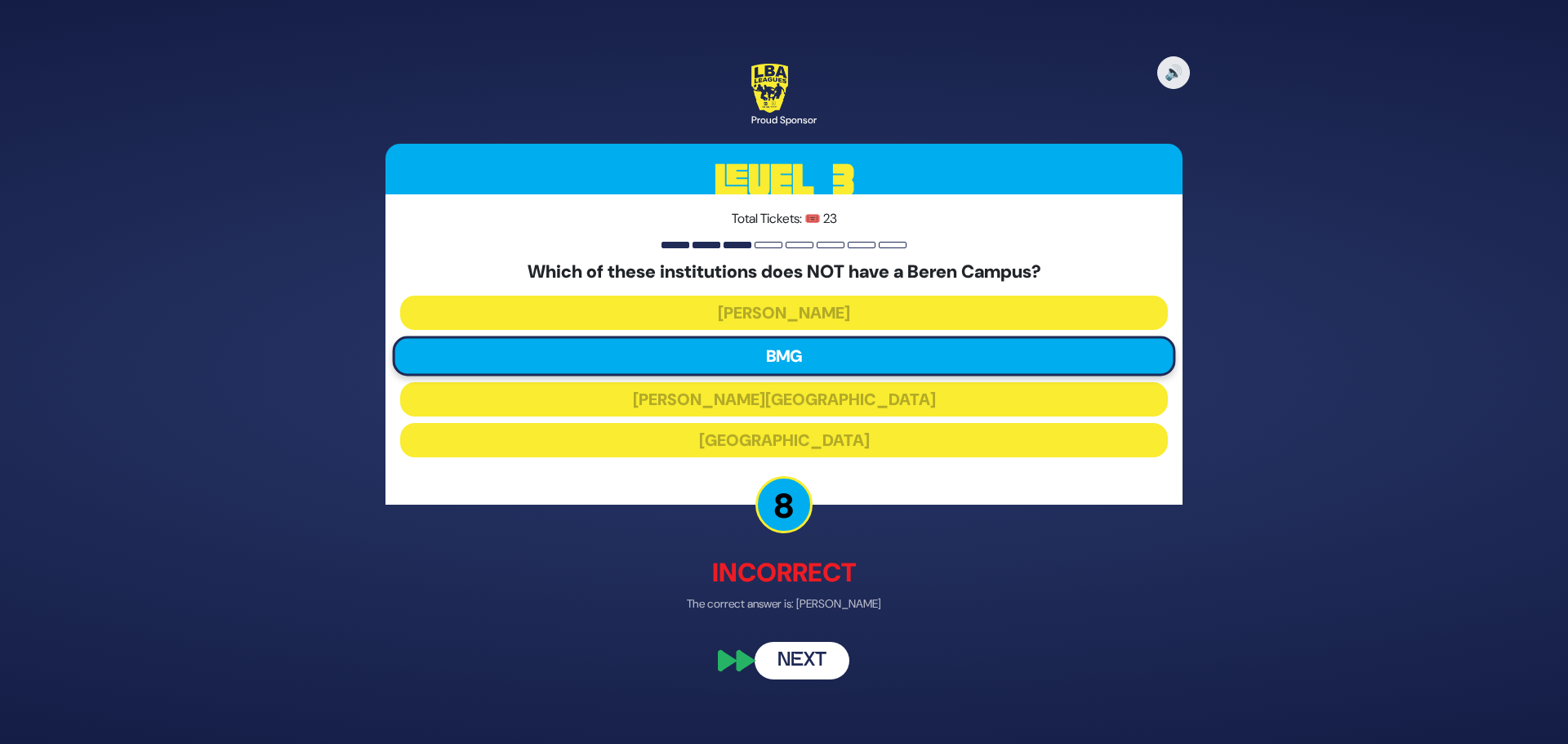
click at [823, 660] on button "Next" at bounding box center [801, 661] width 94 height 37
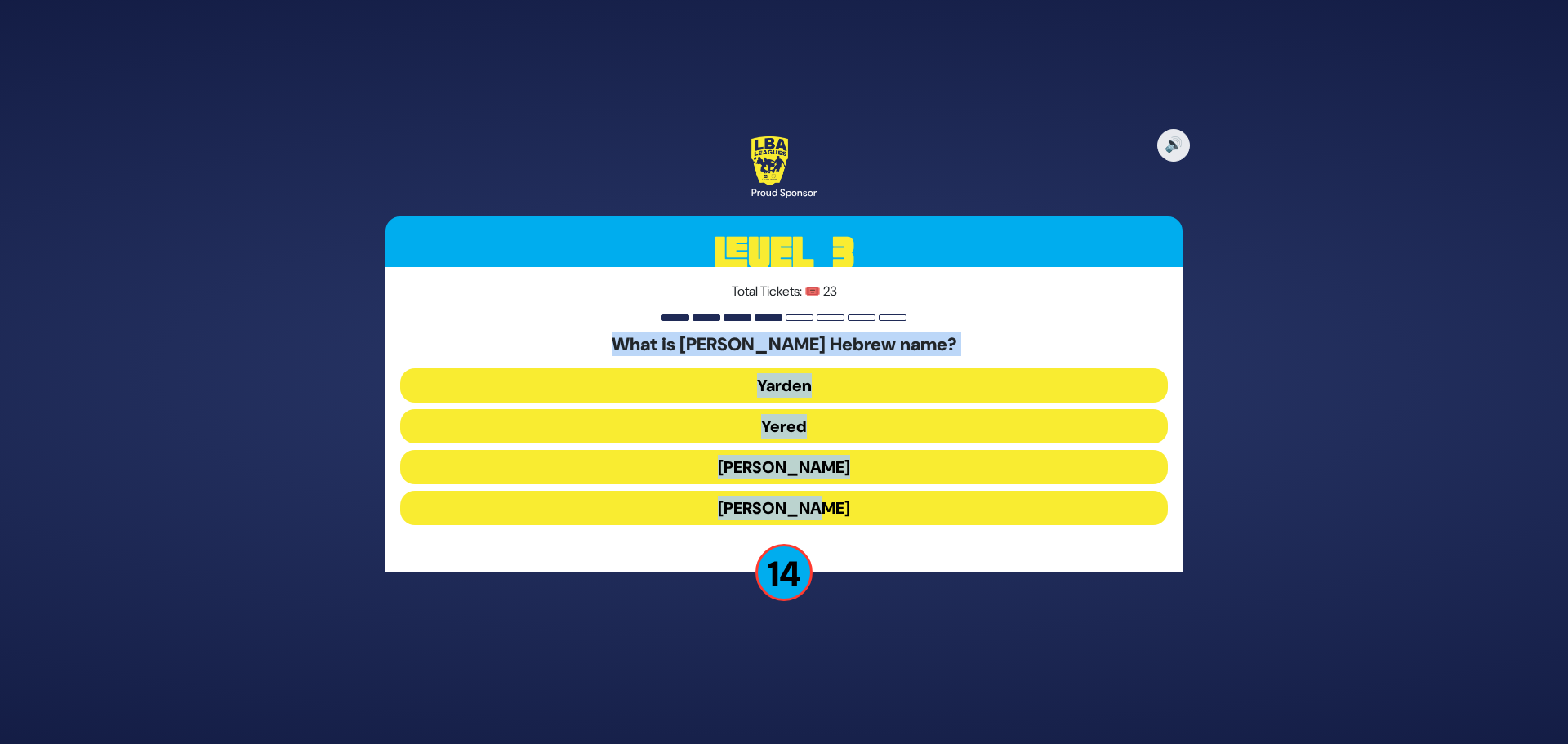
drag, startPoint x: 589, startPoint y: 322, endPoint x: 911, endPoint y: 510, distance: 372.9
click at [911, 512] on div "Total Tickets: 🎟️ 23 What is [PERSON_NAME] Hebrew name? [PERSON_NAME] [PERSON_N…" at bounding box center [784, 419] width 797 height 305
click at [805, 465] on button "[PERSON_NAME]" at bounding box center [784, 467] width 768 height 35
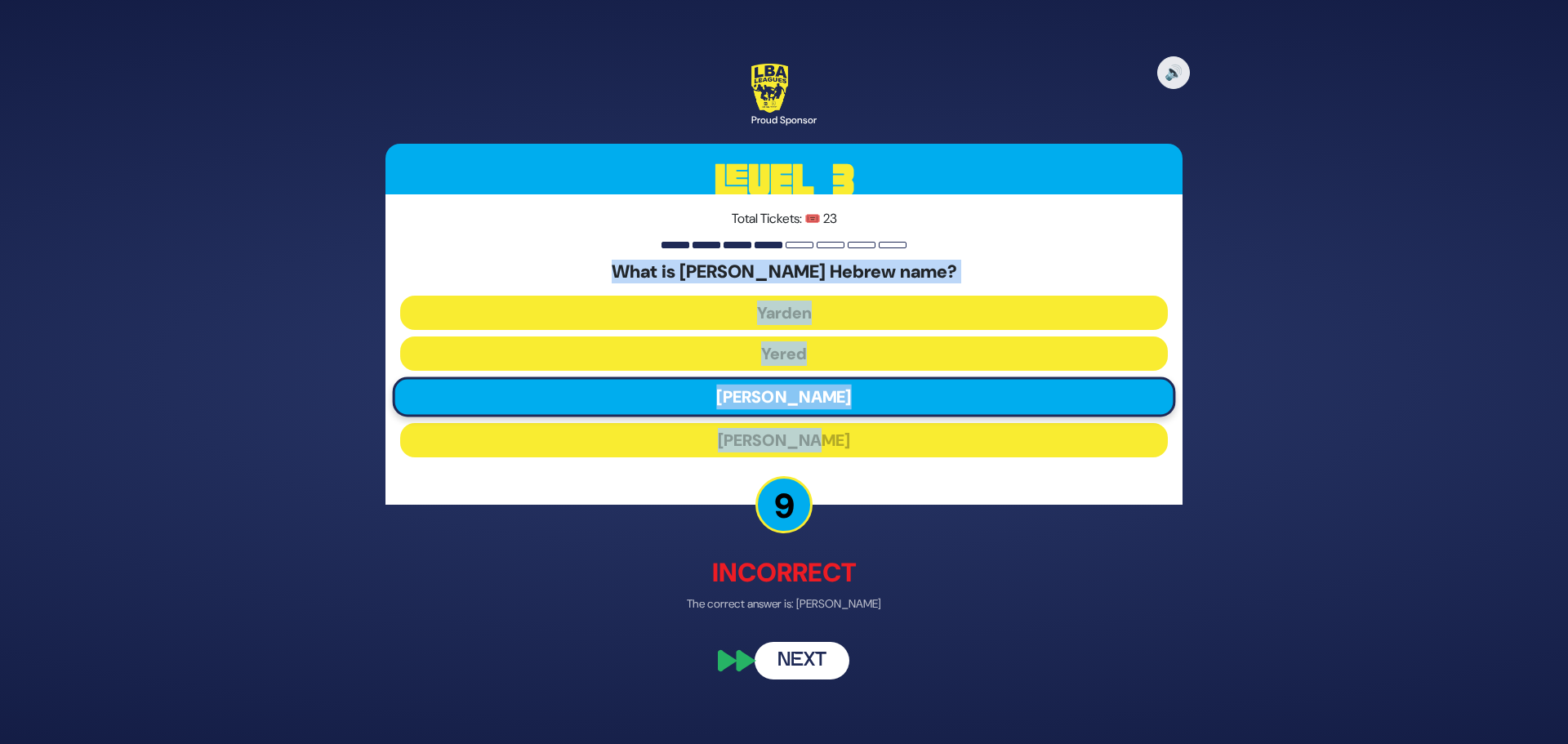
click at [798, 653] on button "Next" at bounding box center [801, 661] width 94 height 37
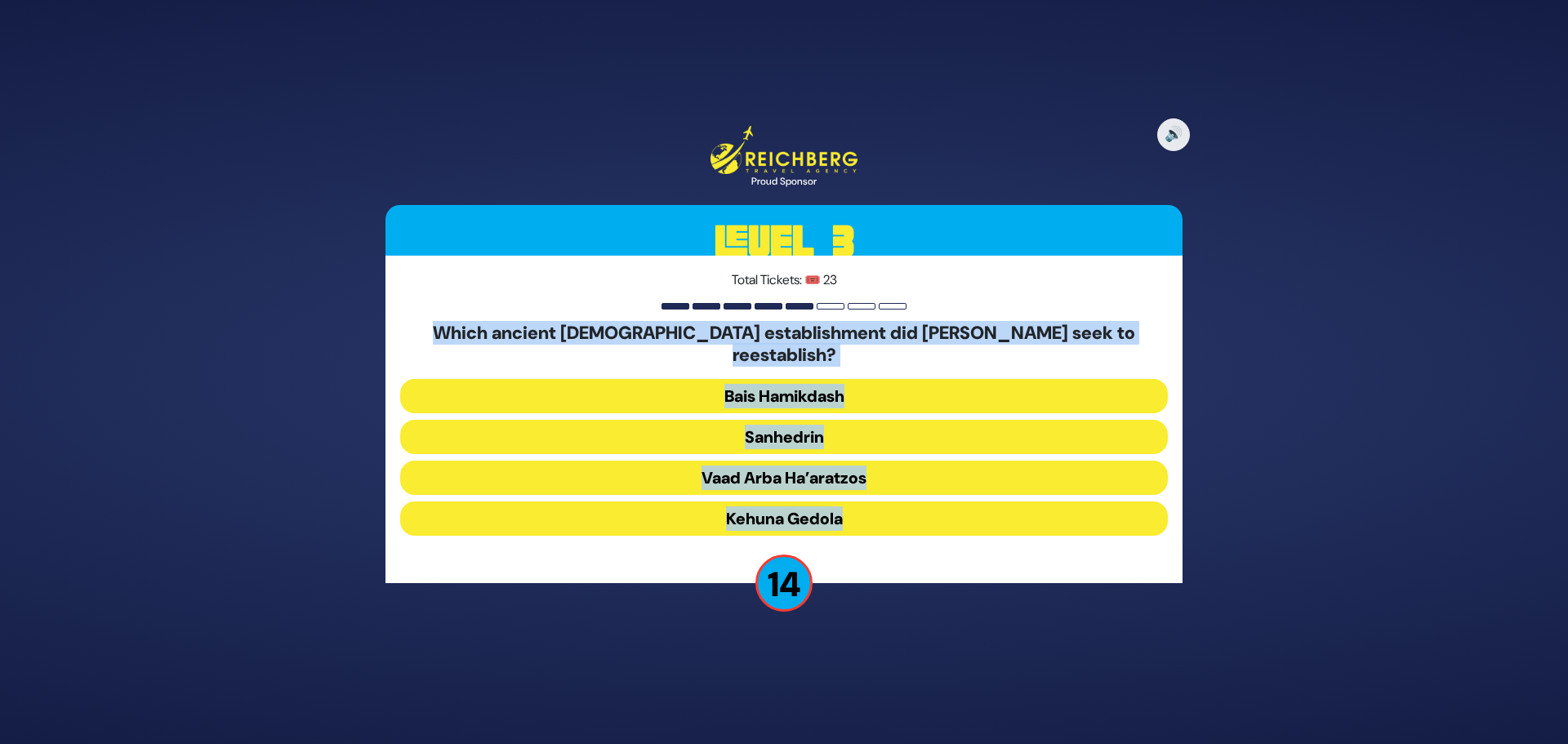
drag, startPoint x: 567, startPoint y: 336, endPoint x: 1058, endPoint y: 537, distance: 530.5
click at [1058, 537] on div "Total Tickets: 🎟️ 23 Which ancient [DEMOGRAPHIC_DATA] establishment did [PERSON…" at bounding box center [784, 419] width 797 height 328
click at [773, 424] on button "Sanhedrin" at bounding box center [784, 436] width 768 height 35
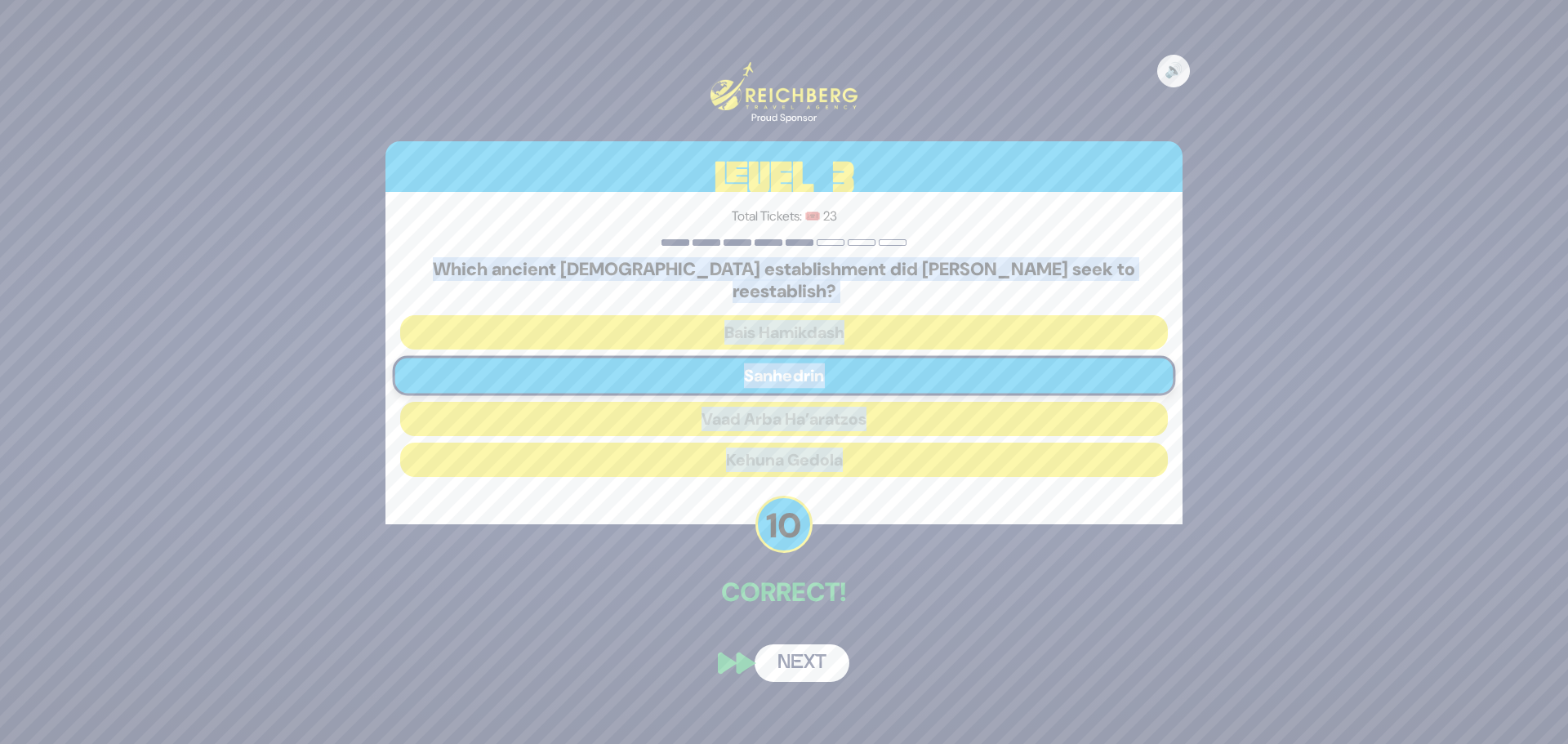
click at [803, 647] on button "Next" at bounding box center [801, 663] width 94 height 37
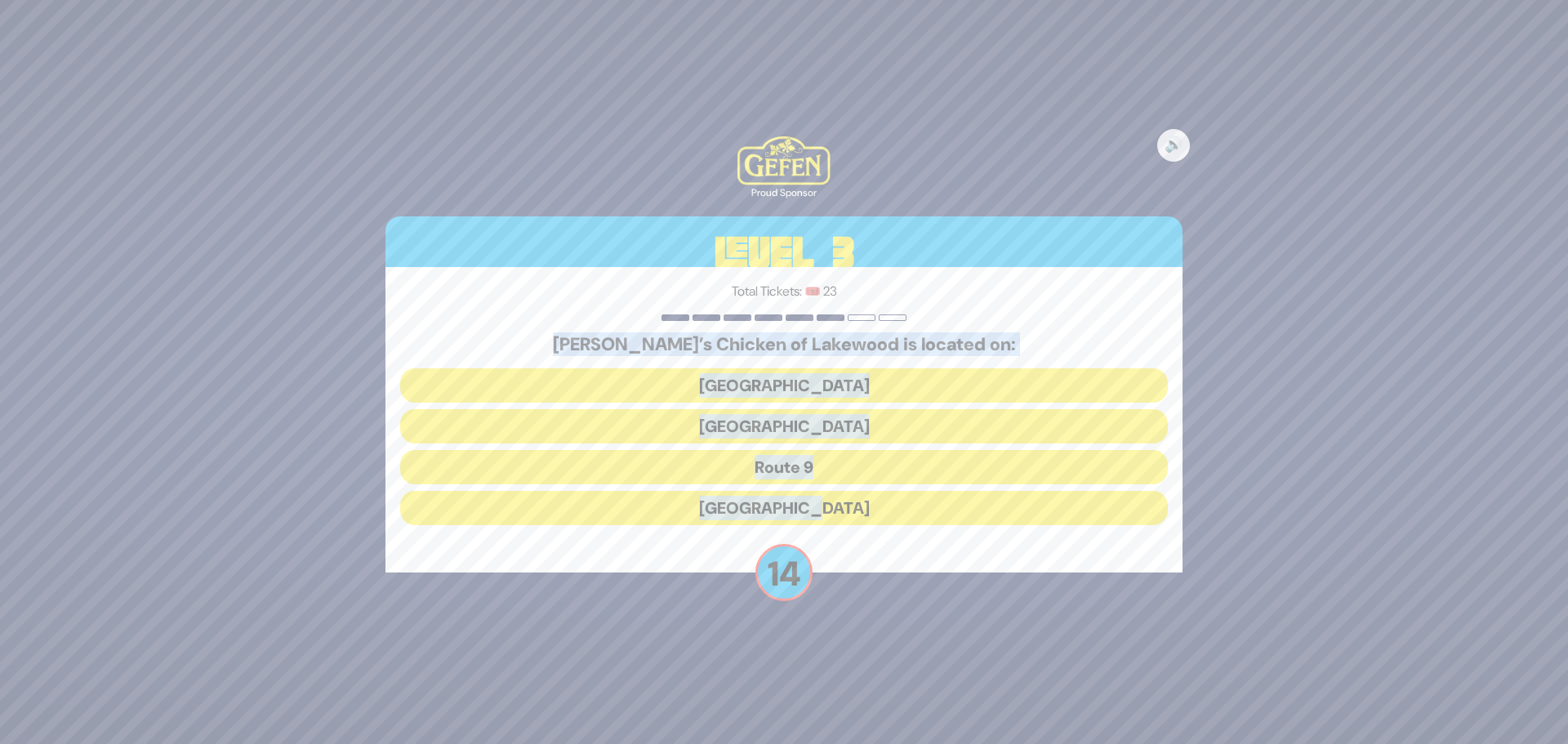
drag, startPoint x: 725, startPoint y: 343, endPoint x: 907, endPoint y: 498, distance: 239.1
click at [907, 498] on div "[PERSON_NAME]’s Chicken of [GEOGRAPHIC_DATA] is located on: Avenue of the [GEOG…" at bounding box center [784, 433] width 768 height 198
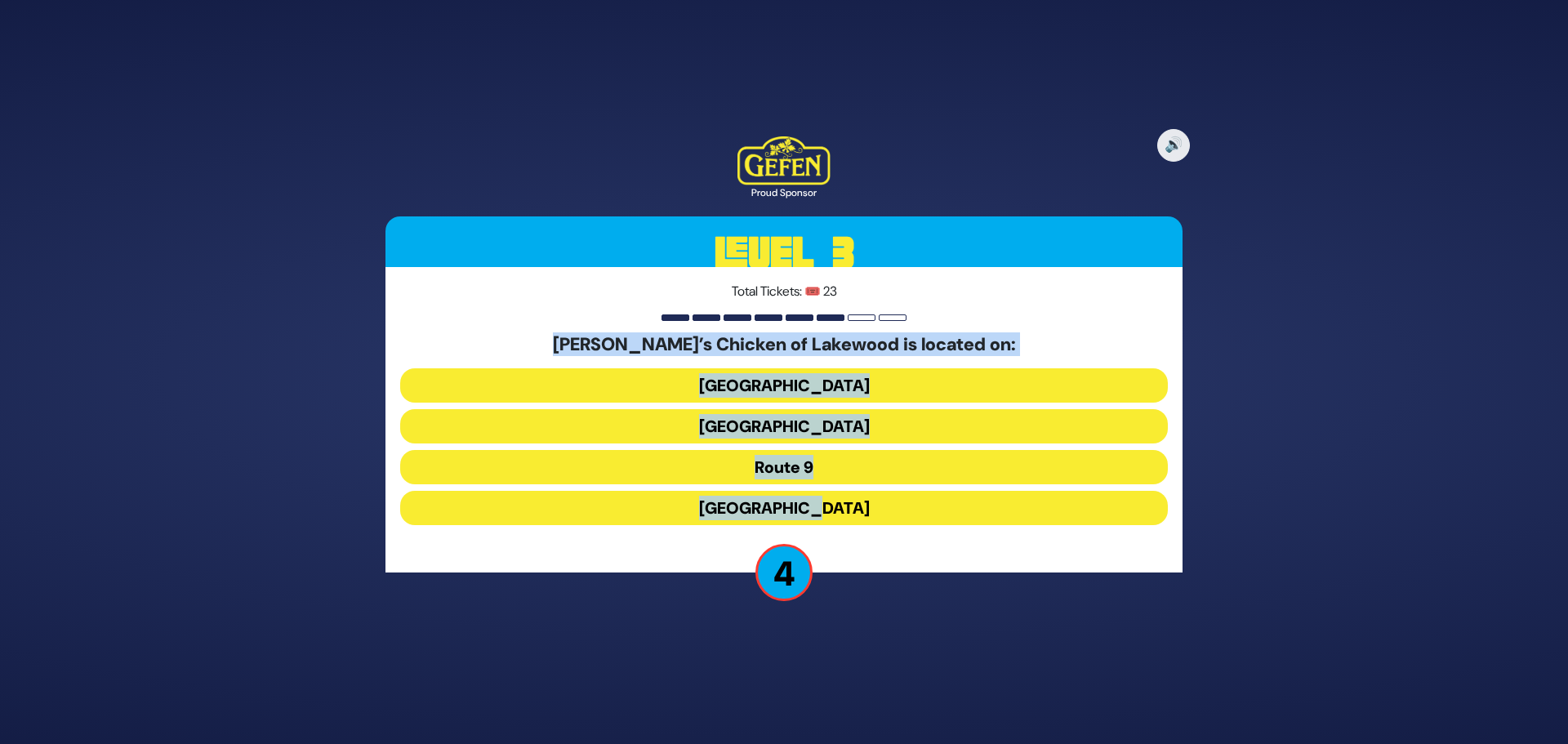
click at [803, 426] on button "[GEOGRAPHIC_DATA]" at bounding box center [784, 426] width 768 height 35
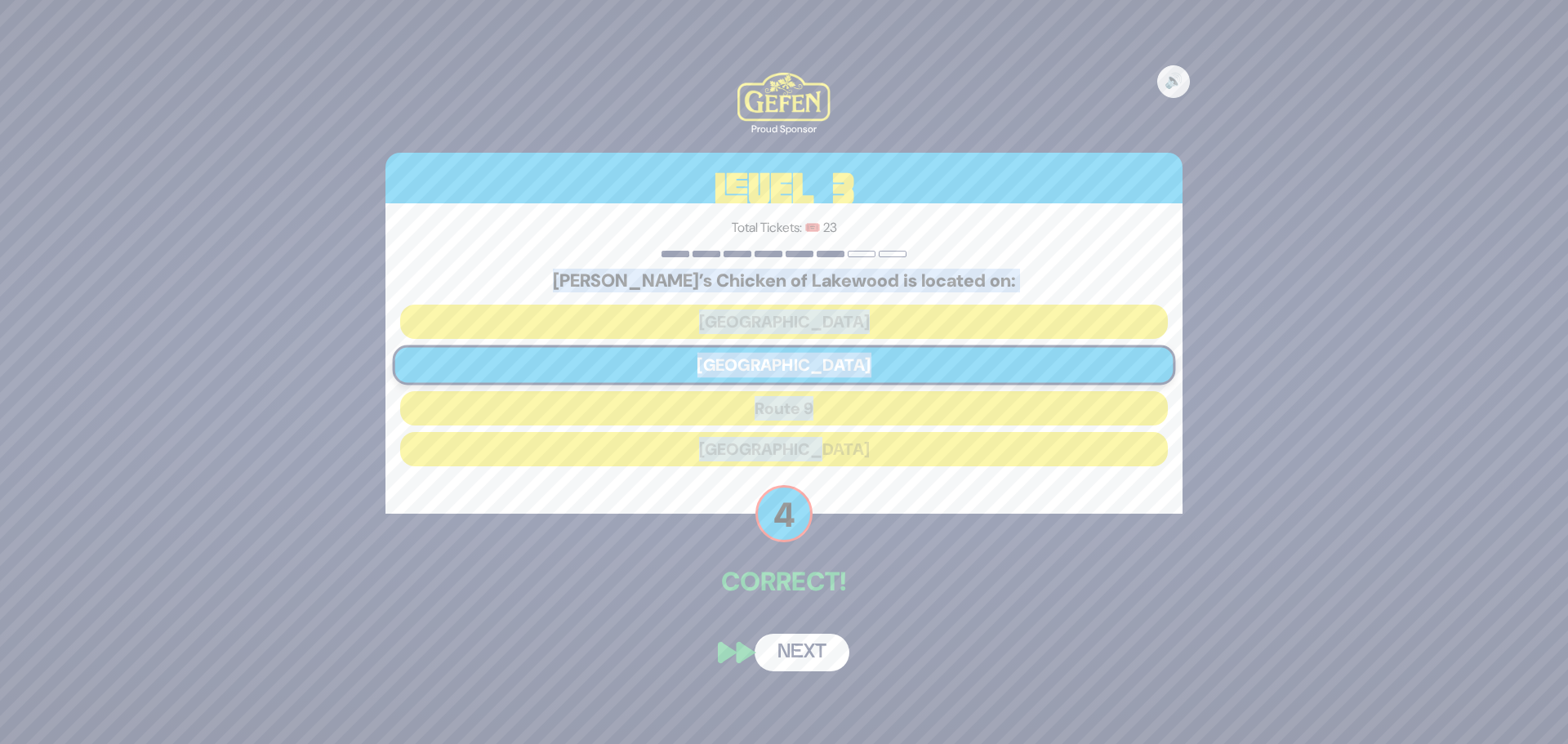
click at [812, 648] on button "Next" at bounding box center [801, 653] width 94 height 37
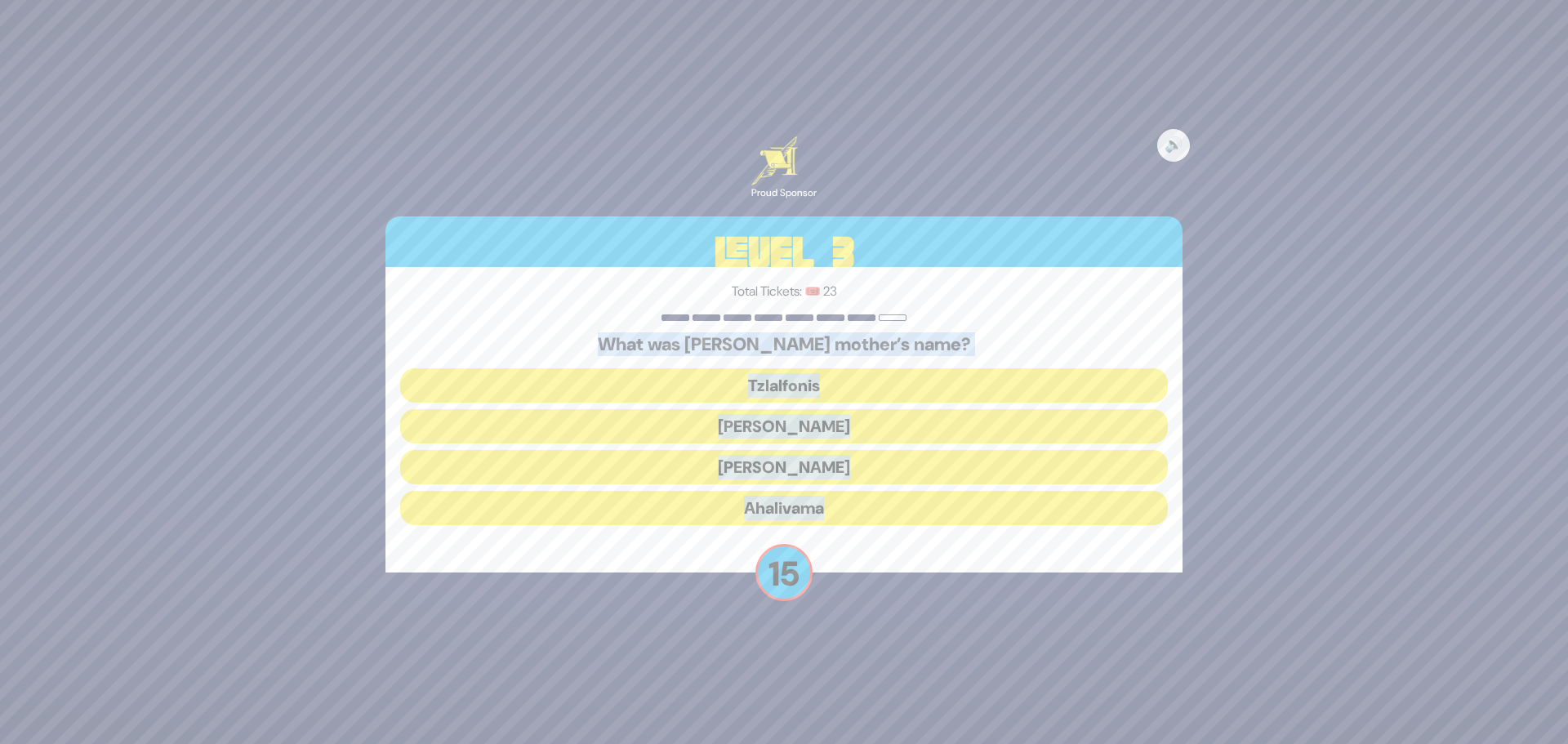
drag, startPoint x: 592, startPoint y: 337, endPoint x: 931, endPoint y: 533, distance: 391.6
click at [931, 533] on div "Total Tickets: 🎟️ 23 What was [PERSON_NAME] mother’s name? Tzlalfonis Amaslai B…" at bounding box center [784, 419] width 797 height 305
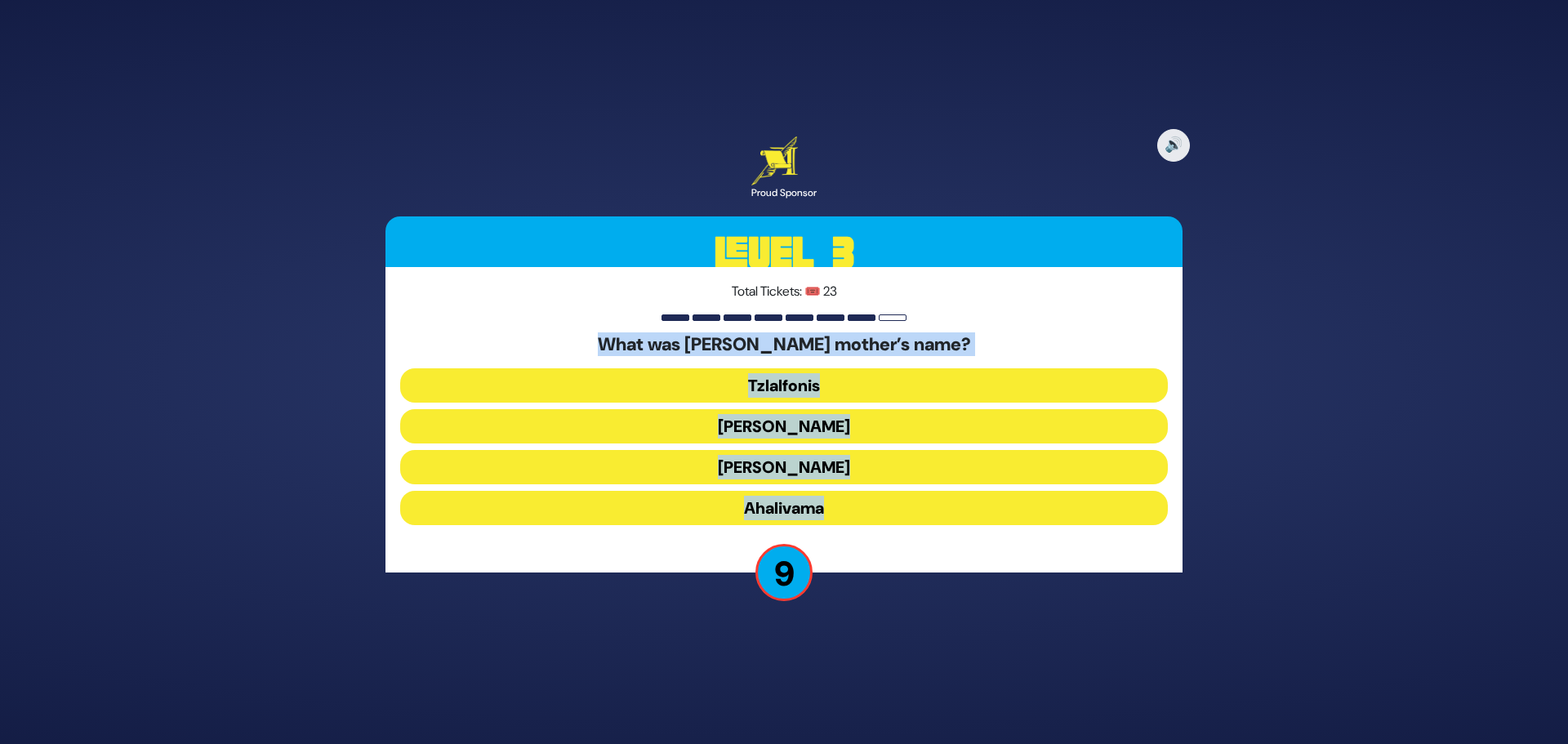
click at [795, 470] on button "[PERSON_NAME]" at bounding box center [784, 467] width 768 height 35
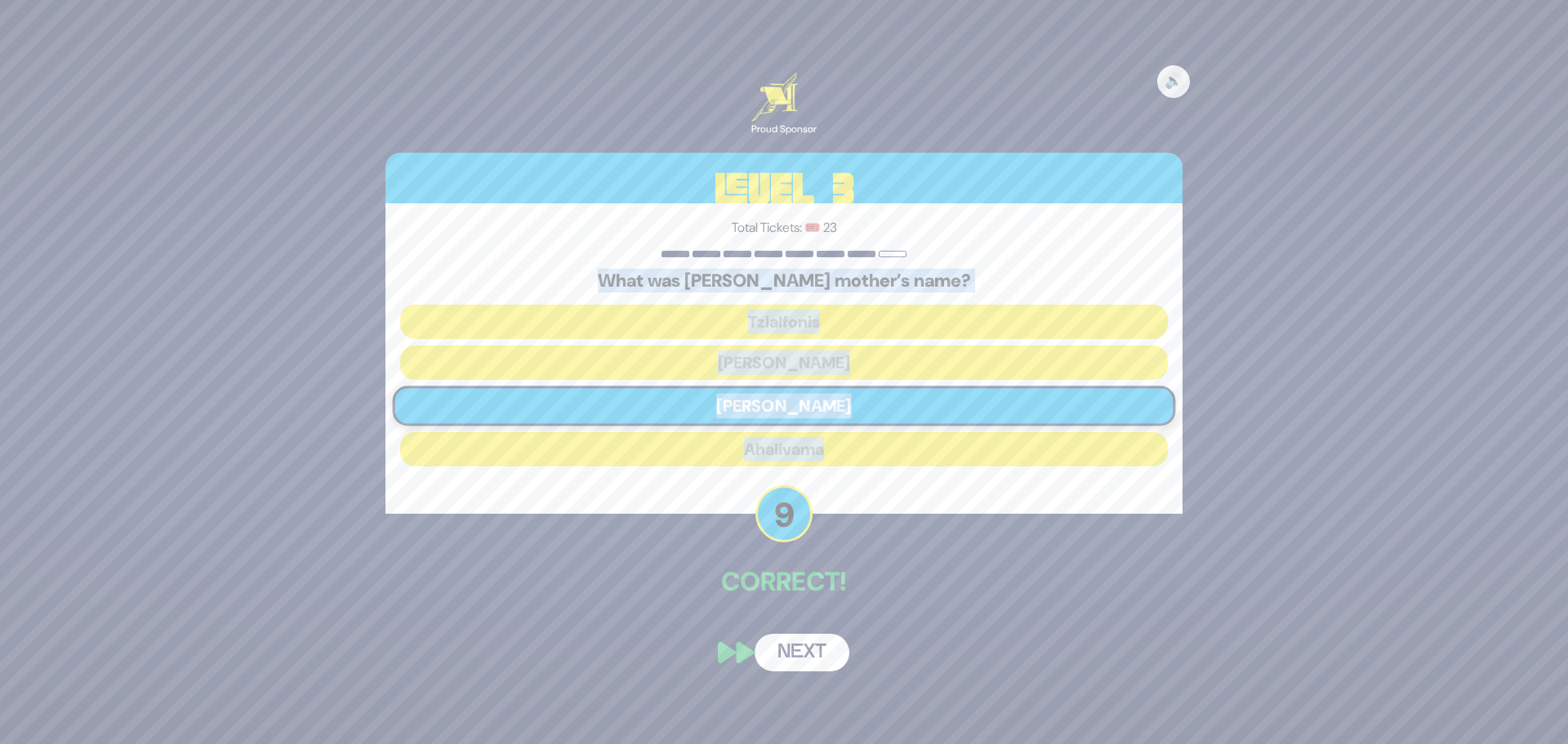
click at [814, 644] on button "Next" at bounding box center [801, 653] width 94 height 37
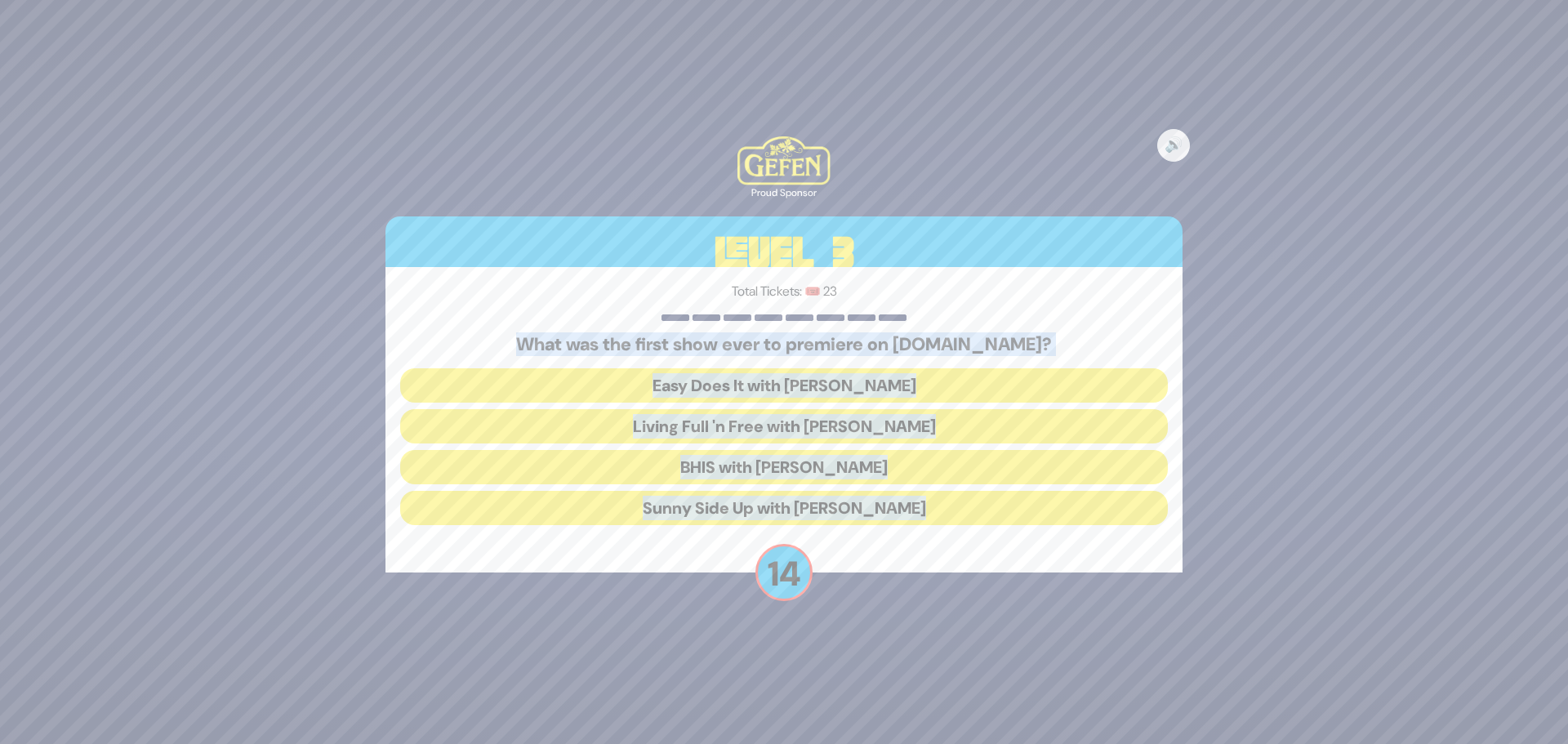
drag, startPoint x: 927, startPoint y: 396, endPoint x: 1119, endPoint y: 542, distance: 241.2
click at [1119, 542] on div "Total Tickets: 🎟️ 23 What was the first show ever to premiere on [DOMAIN_NAME]?…" at bounding box center [784, 419] width 797 height 305
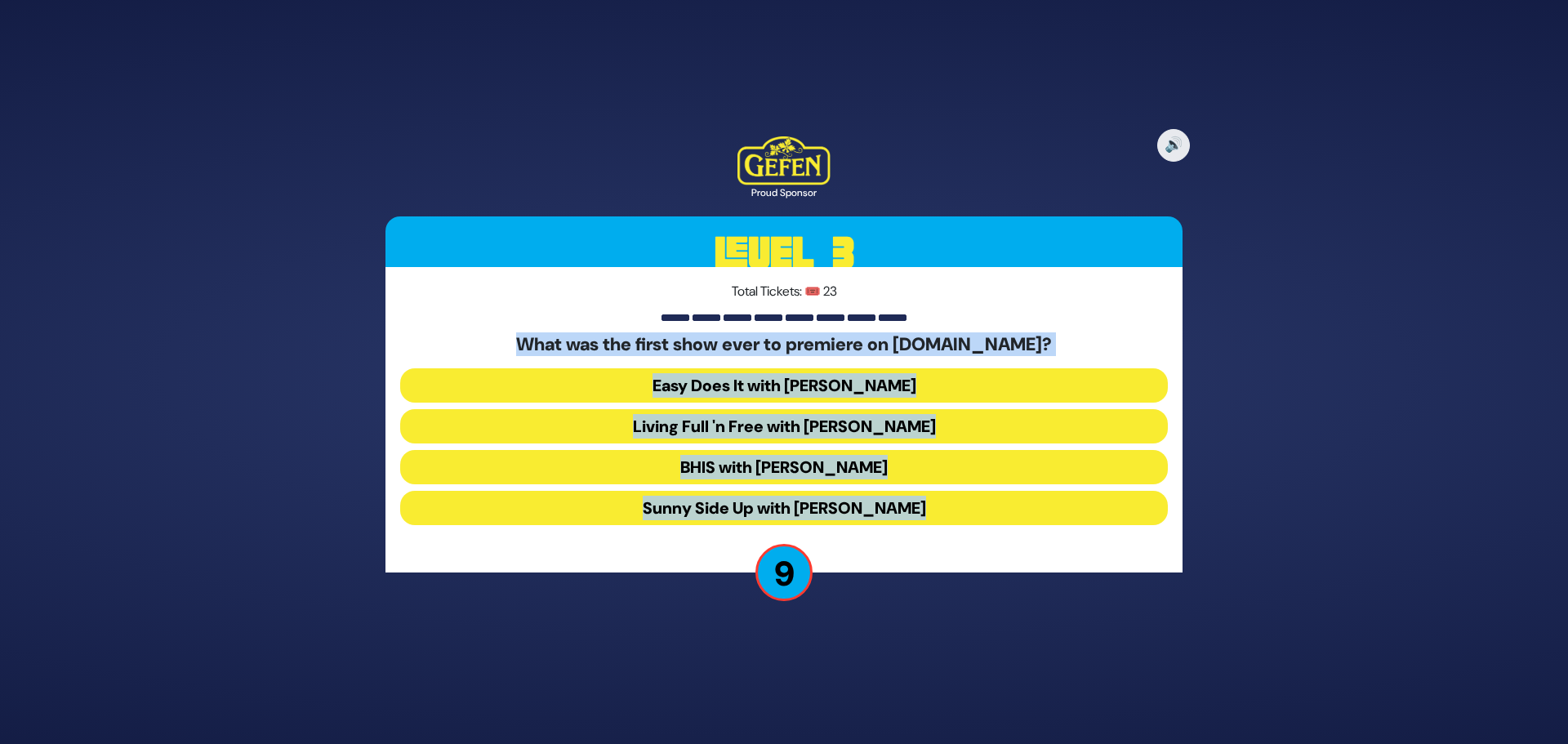
click at [841, 508] on button "Sunny Side Up with [PERSON_NAME]" at bounding box center [784, 508] width 768 height 35
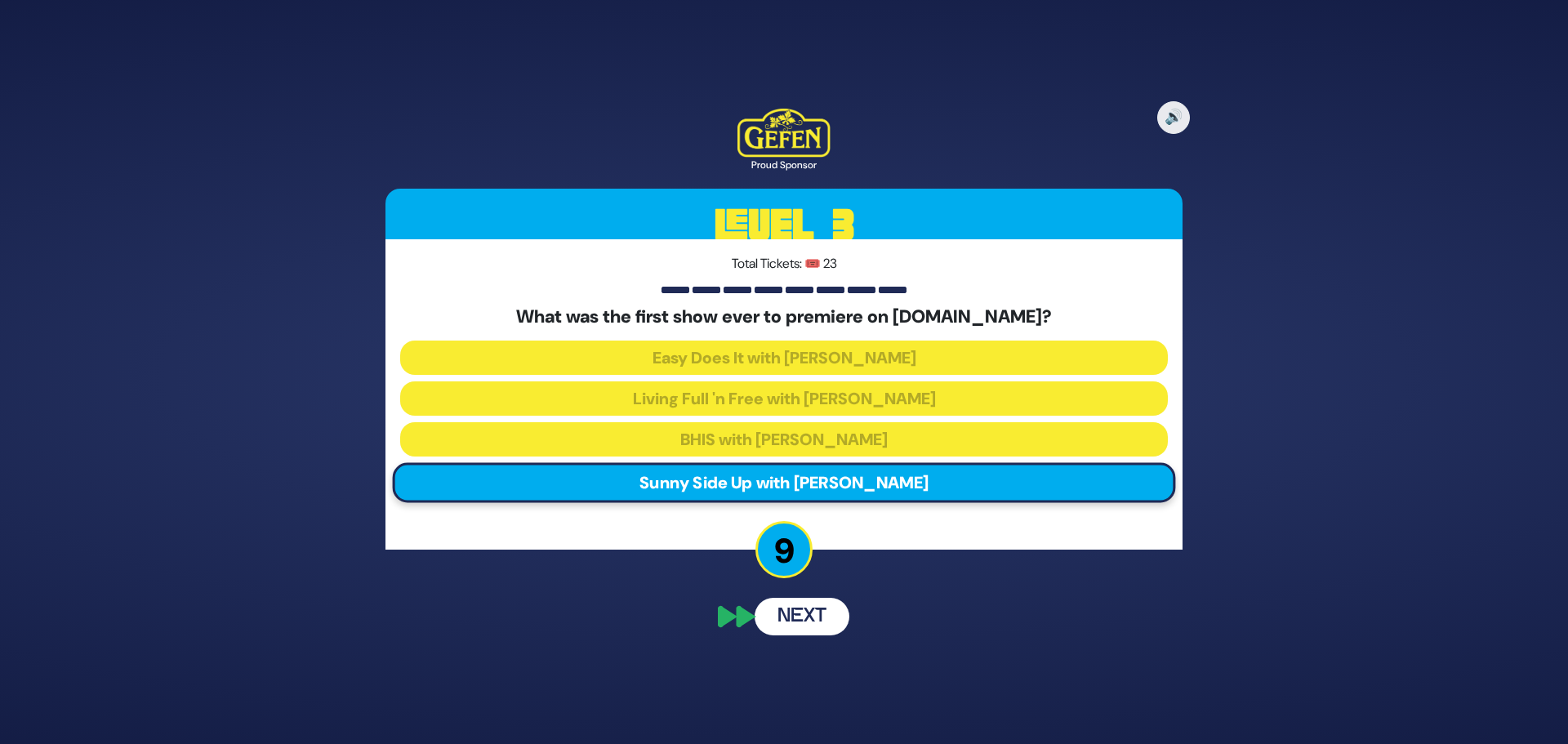
click at [785, 620] on div "🔊 Proud Sponsor Level 3 Total Tickets: 🎟️ 23 What was the first show ever to pr…" at bounding box center [784, 372] width 836 height 566
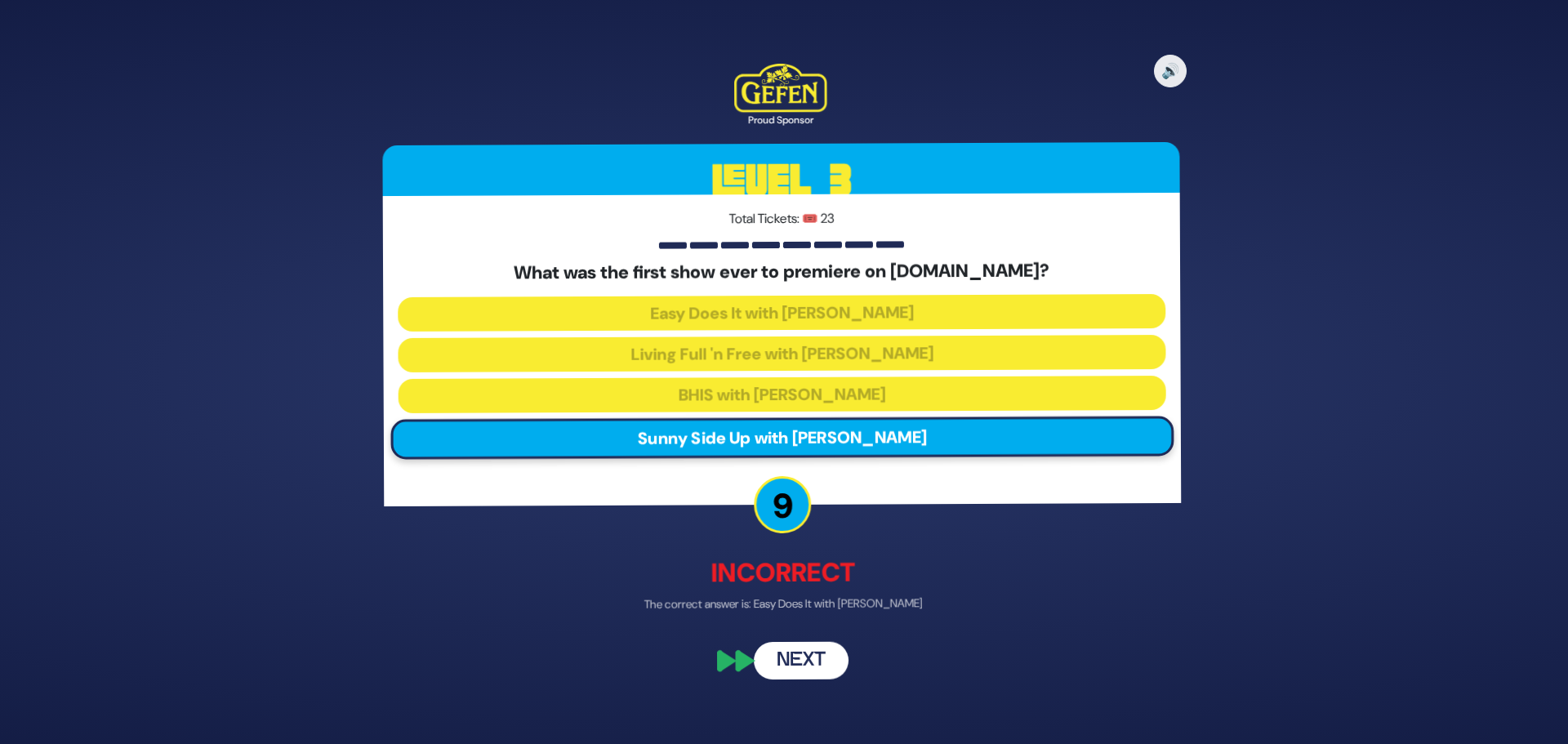
click at [804, 663] on button "Next" at bounding box center [801, 661] width 94 height 37
